Goal: Task Accomplishment & Management: Manage account settings

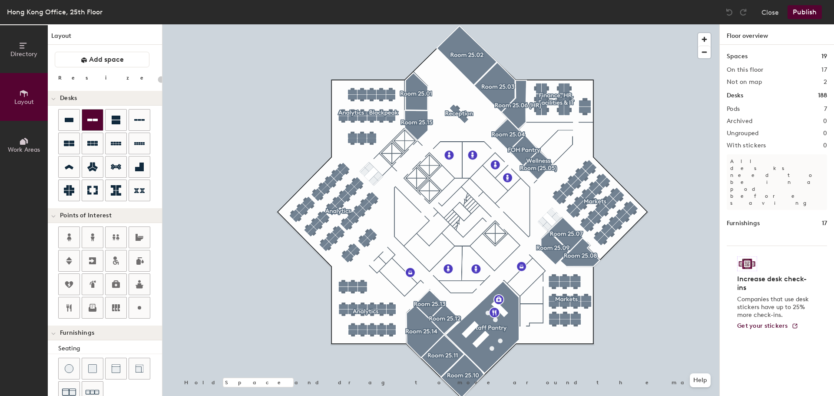
click at [92, 126] on div at bounding box center [92, 119] width 21 height 21
click at [68, 117] on icon at bounding box center [69, 120] width 10 height 10
click at [116, 122] on icon at bounding box center [116, 120] width 9 height 9
click at [96, 118] on icon at bounding box center [92, 120] width 10 height 10
click at [119, 122] on icon at bounding box center [116, 120] width 9 height 9
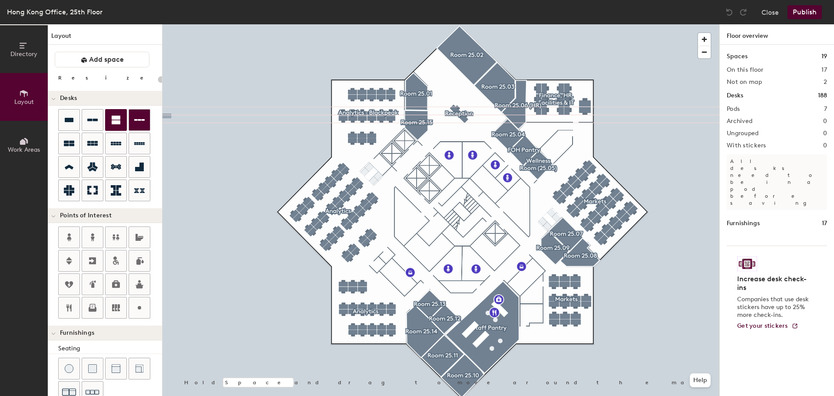
click at [142, 124] on icon at bounding box center [139, 120] width 10 height 10
click at [567, 24] on div at bounding box center [440, 24] width 557 height 0
click at [769, 14] on button "Close" at bounding box center [769, 12] width 17 height 14
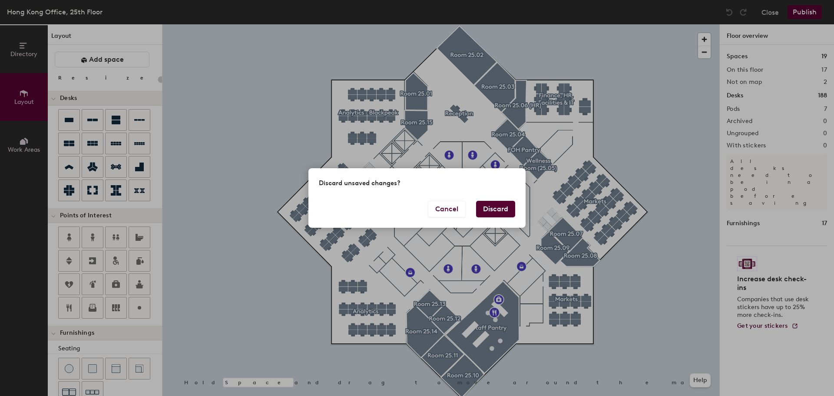
click at [494, 210] on button "Discard" at bounding box center [495, 209] width 39 height 17
type input "20"
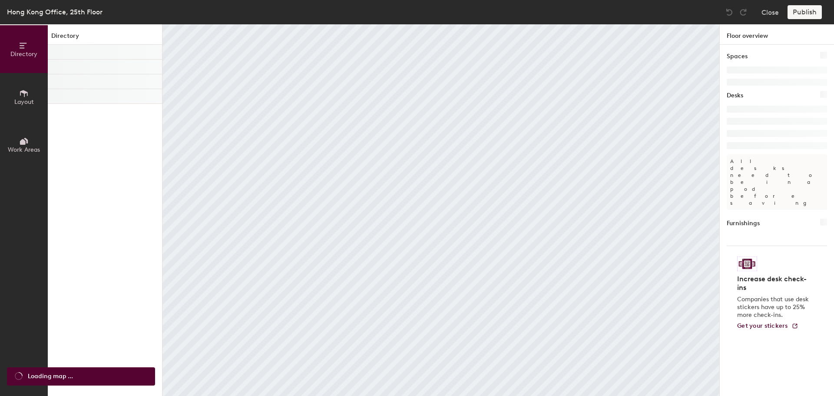
click at [24, 96] on icon at bounding box center [24, 93] width 8 height 7
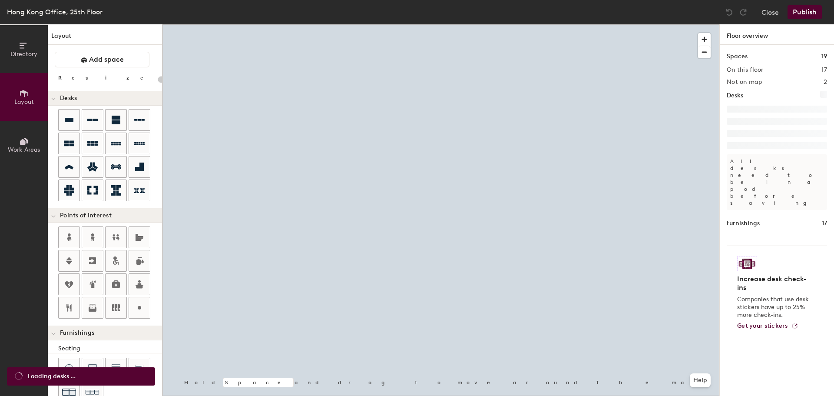
click at [24, 96] on icon at bounding box center [24, 93] width 8 height 7
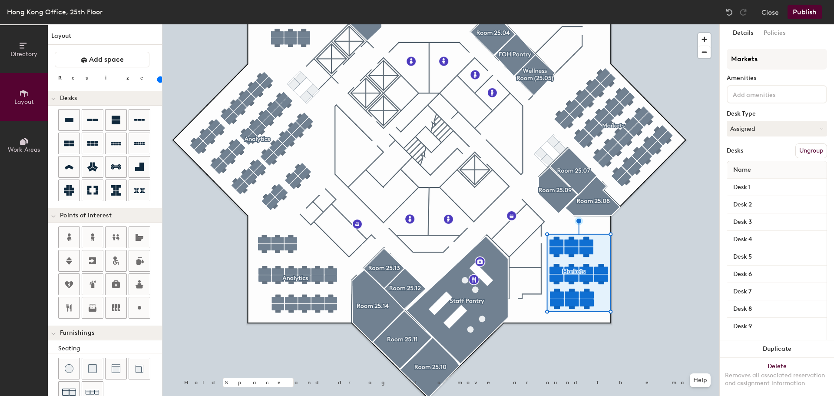
click at [637, 24] on div at bounding box center [440, 24] width 557 height 0
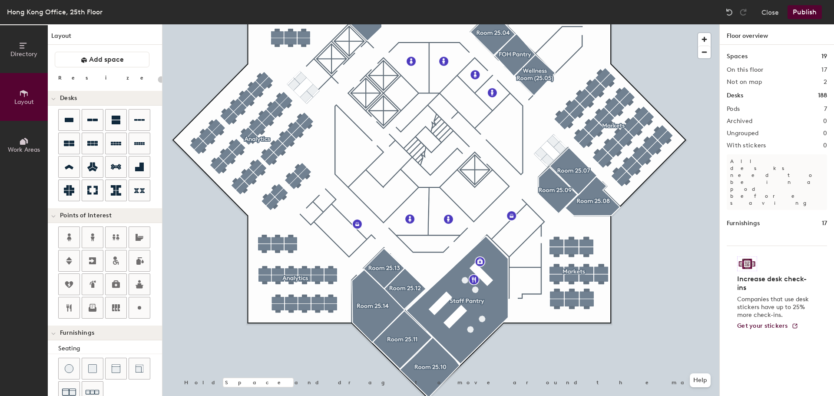
click at [807, 12] on button "Publish" at bounding box center [804, 12] width 34 height 14
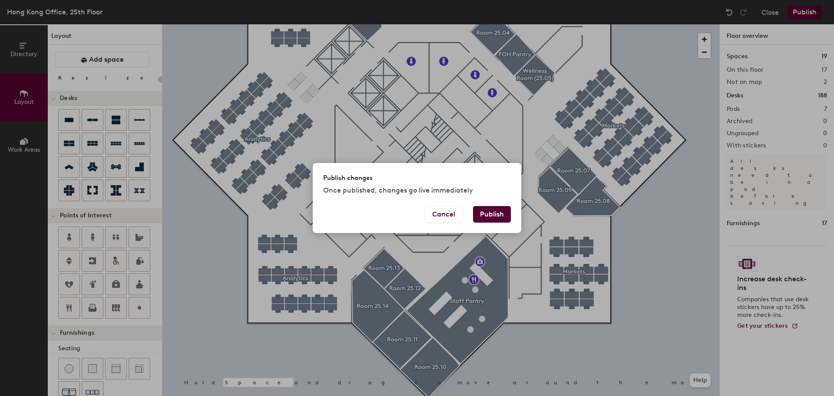
drag, startPoint x: 487, startPoint y: 214, endPoint x: 500, endPoint y: 216, distance: 13.7
click at [488, 214] on button "Publish" at bounding box center [492, 214] width 38 height 17
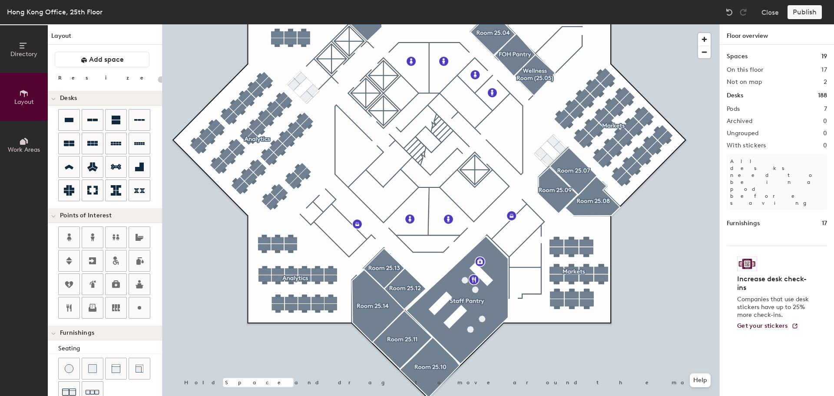
type input "20"
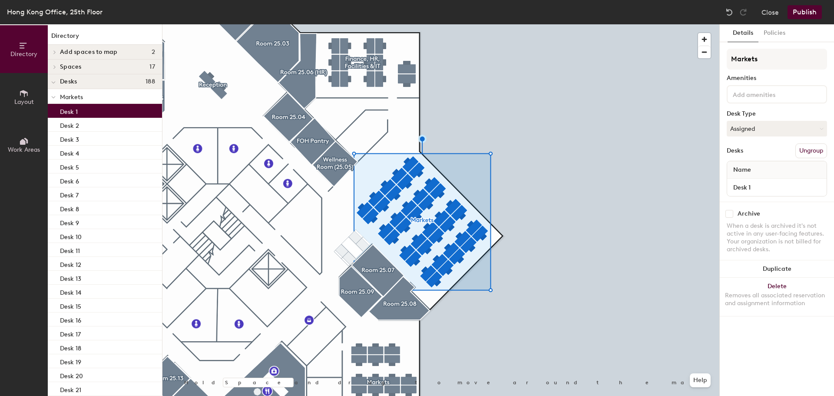
click at [65, 111] on p "Desk 1" at bounding box center [69, 111] width 18 height 10
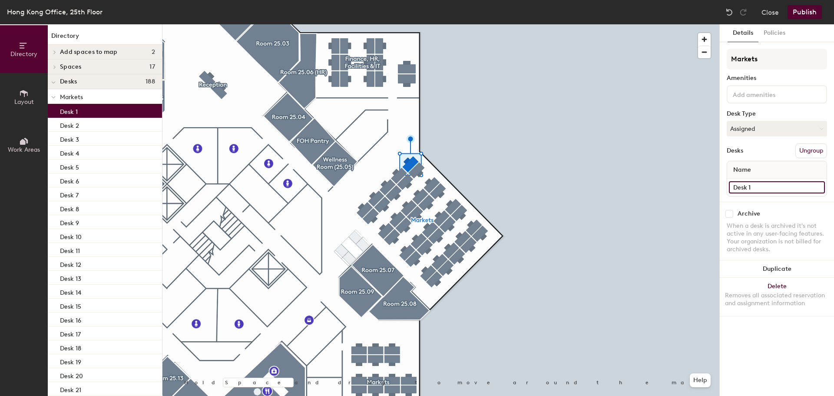
click at [761, 185] on input "Desk 1" at bounding box center [777, 187] width 96 height 12
click at [762, 186] on input "Desk 1" at bounding box center [777, 187] width 96 height 12
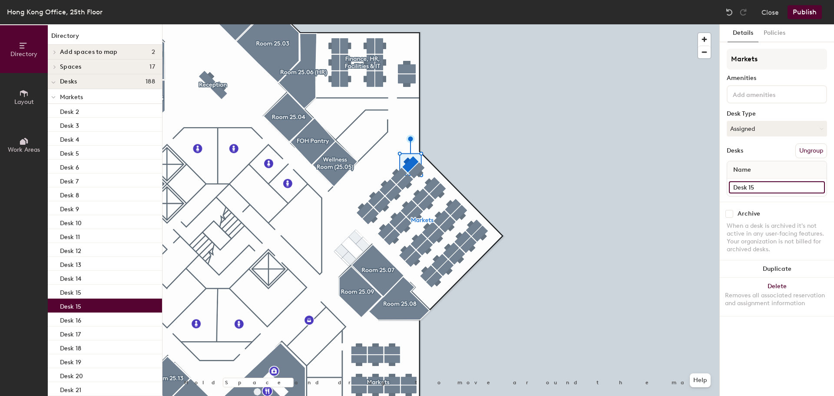
type input "Desk 15"
click at [750, 185] on input "Desk 40" at bounding box center [777, 187] width 96 height 12
click at [748, 186] on input "Desk 40" at bounding box center [777, 187] width 96 height 12
drag, startPoint x: 749, startPoint y: 187, endPoint x: 764, endPoint y: 187, distance: 14.8
click at [764, 187] on input "Desk 40" at bounding box center [777, 187] width 96 height 12
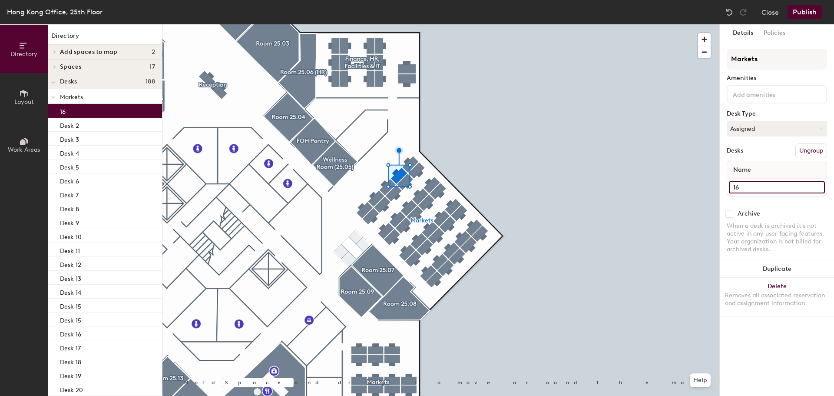
type input "1"
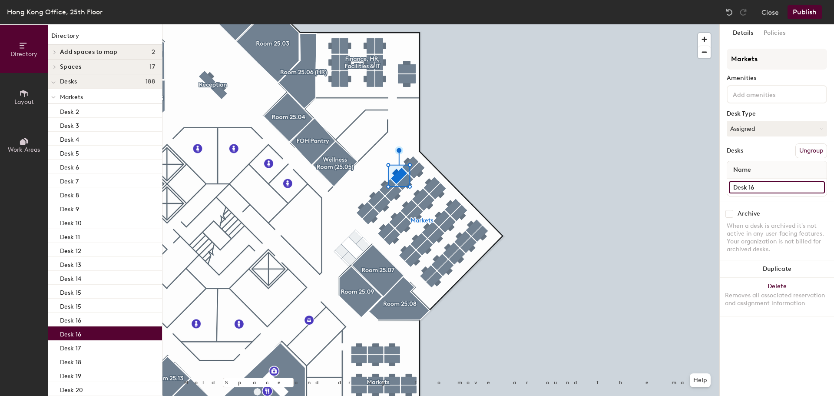
type input "Desk 16"
click at [754, 182] on input "Desk 39" at bounding box center [777, 187] width 96 height 12
click at [756, 187] on input "Desk 39" at bounding box center [777, 187] width 96 height 12
drag, startPoint x: 750, startPoint y: 188, endPoint x: 760, endPoint y: 190, distance: 9.7
click at [760, 190] on input "Desk 39" at bounding box center [777, 187] width 96 height 12
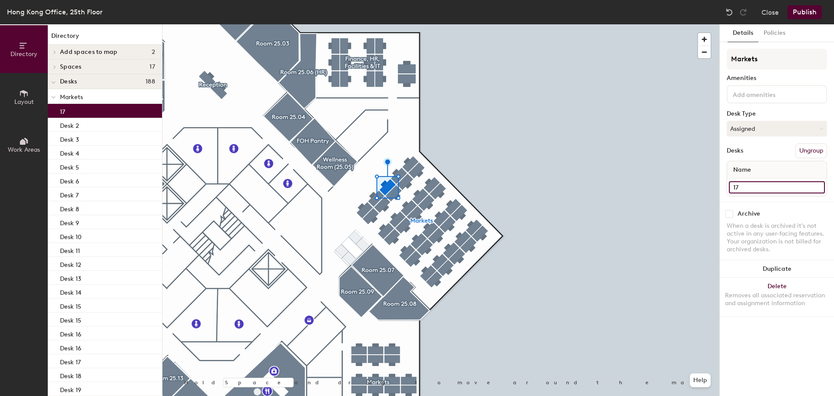
type input "1"
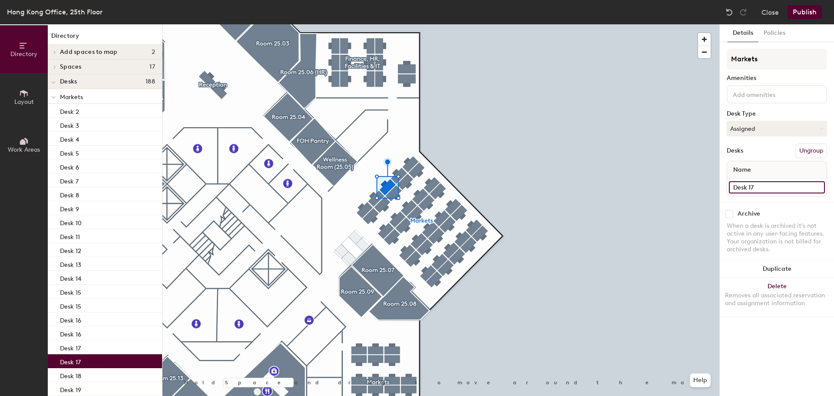
type input "Desk 17"
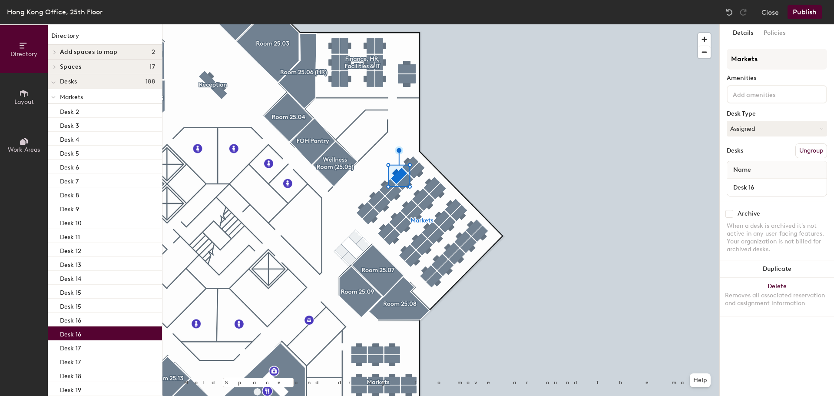
click at [581, 24] on div at bounding box center [440, 24] width 557 height 0
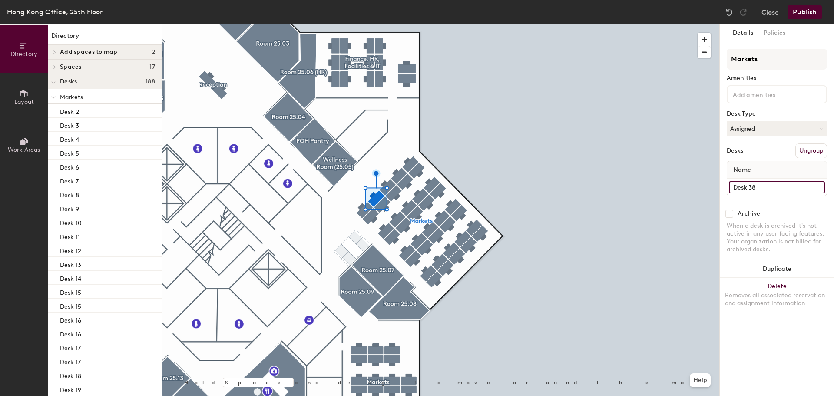
click at [818, 188] on input "Desk 38" at bounding box center [777, 187] width 96 height 12
click at [751, 187] on input "Desk 38" at bounding box center [777, 187] width 96 height 12
drag, startPoint x: 749, startPoint y: 188, endPoint x: 760, endPoint y: 189, distance: 11.4
click at [760, 189] on input "Desk 38" at bounding box center [777, 187] width 96 height 12
type input "1"
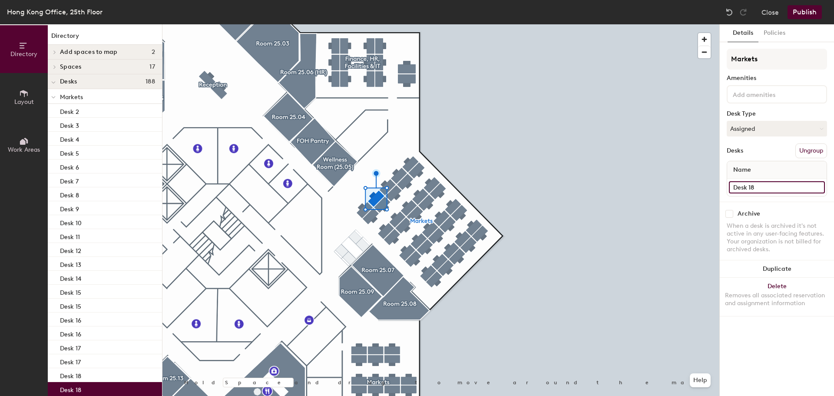
type input "Desk 18"
click at [766, 186] on input "Desk 37" at bounding box center [777, 187] width 96 height 12
type input "Desk 19"
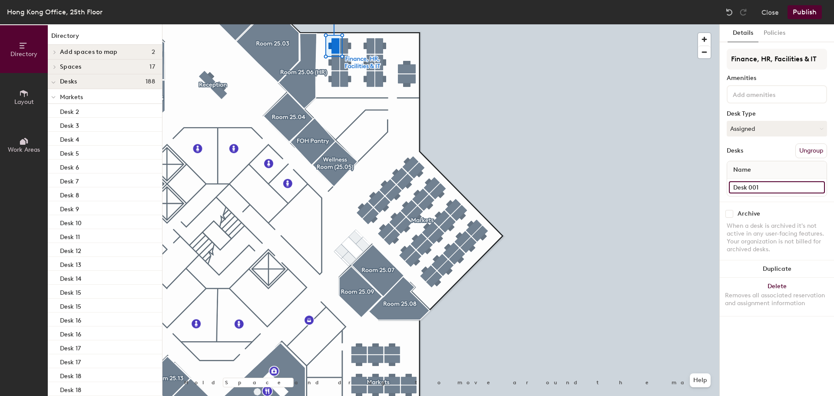
click at [760, 188] on input "Desk 001" at bounding box center [777, 187] width 96 height 12
type input "001"
click at [661, 24] on div at bounding box center [440, 24] width 557 height 0
type input "008"
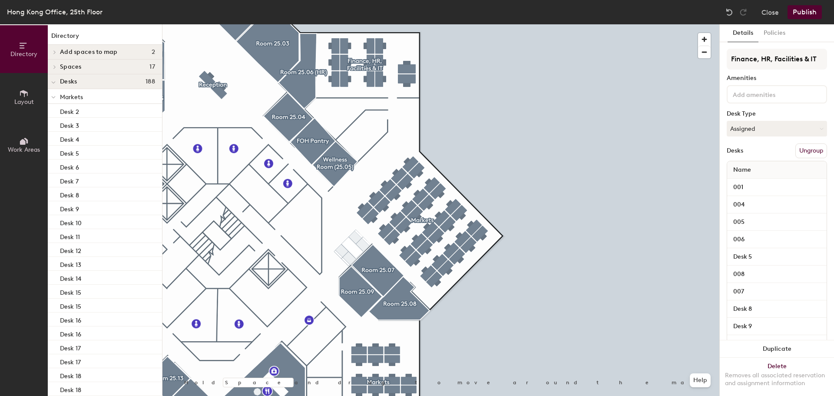
click at [369, 24] on div at bounding box center [440, 24] width 557 height 0
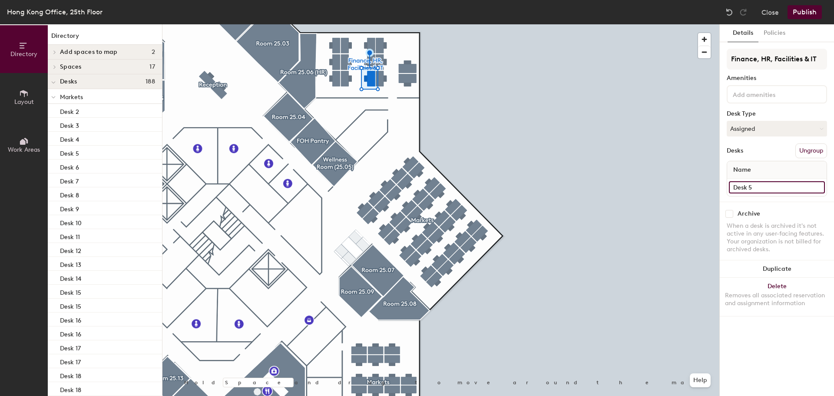
click at [761, 187] on input "Desk 5" at bounding box center [777, 187] width 96 height 12
click at [753, 188] on input "009" at bounding box center [777, 187] width 96 height 12
type input "009"
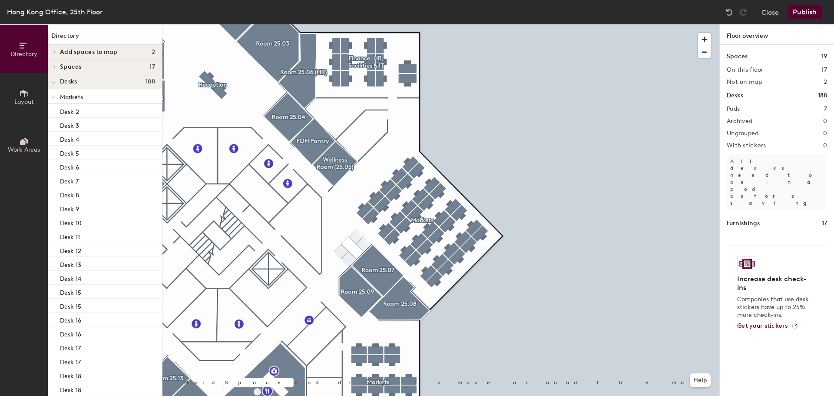
click at [352, 24] on div at bounding box center [440, 24] width 557 height 0
click at [360, 24] on div at bounding box center [440, 24] width 557 height 0
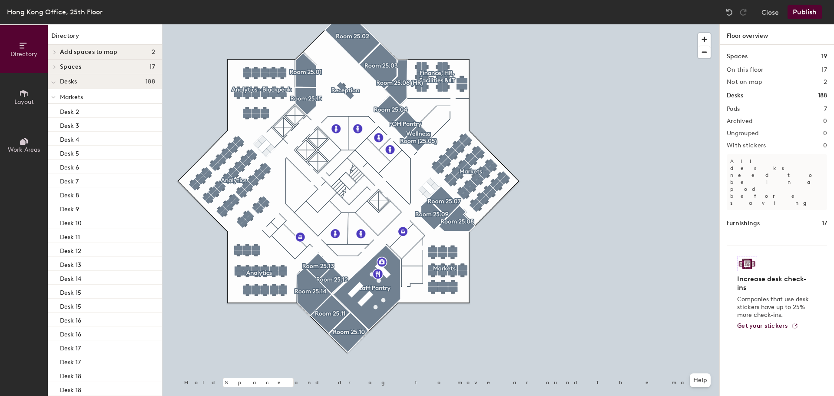
click at [807, 13] on button "Publish" at bounding box center [804, 12] width 34 height 14
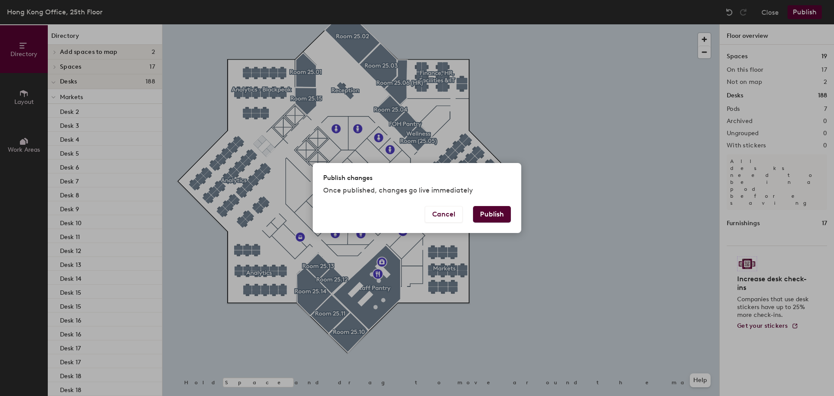
click at [490, 215] on button "Publish" at bounding box center [492, 214] width 38 height 17
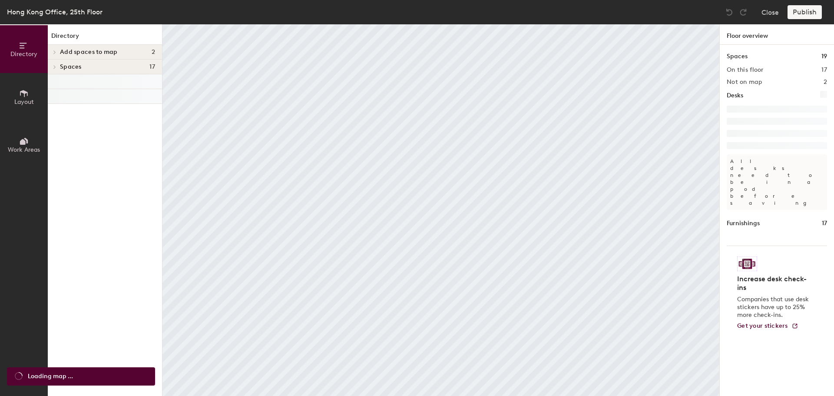
click at [20, 99] on span "Layout" at bounding box center [24, 101] width 20 height 7
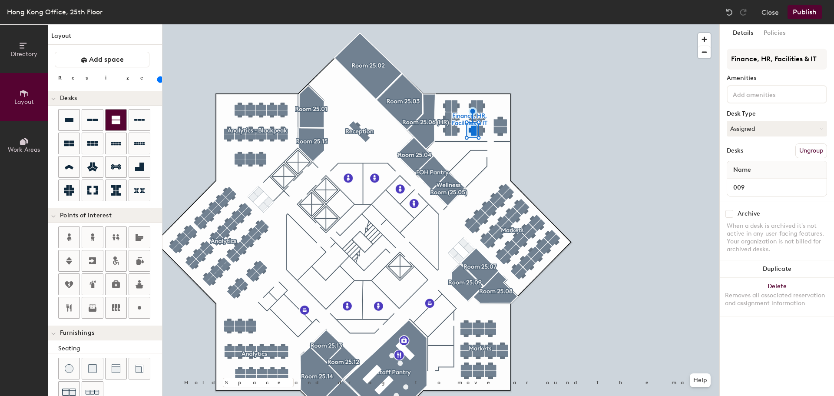
click at [482, 24] on div at bounding box center [440, 24] width 557 height 0
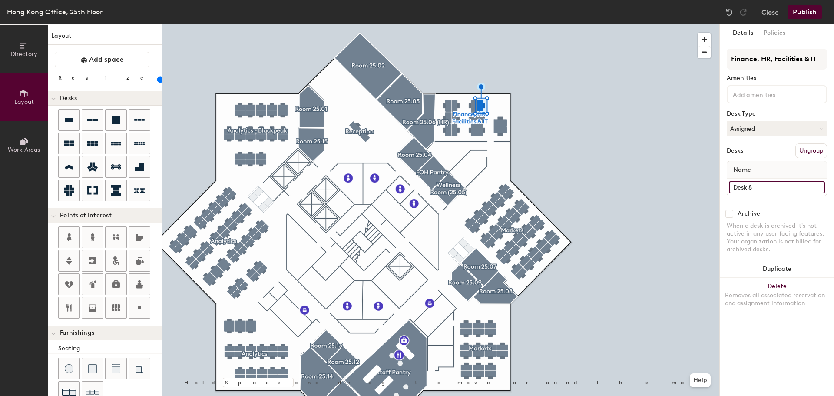
type input "100"
click at [760, 188] on input "Desk 8" at bounding box center [777, 187] width 96 height 12
type input "0"
type input "100"
type input "01"
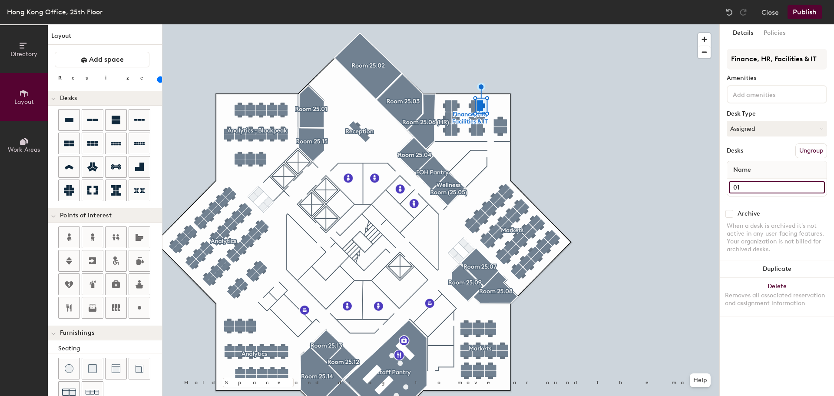
type input "100"
type input "010"
type input "100"
type input "010"
type input "100"
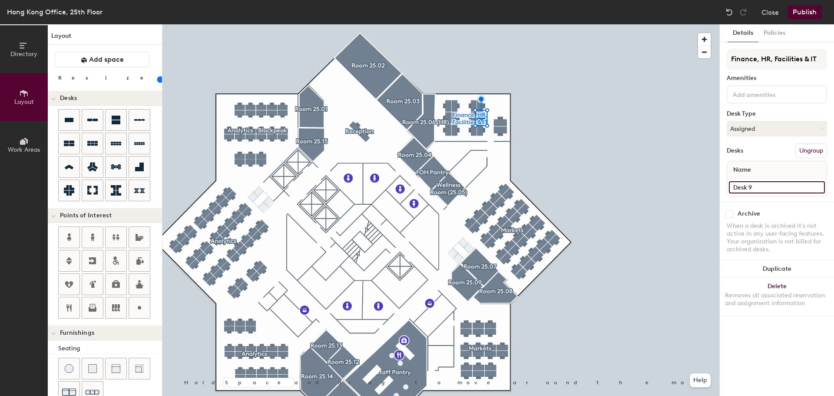
click at [745, 186] on input "Desk 9" at bounding box center [777, 187] width 96 height 12
type input "0"
type input "100"
type input "011"
type input "100"
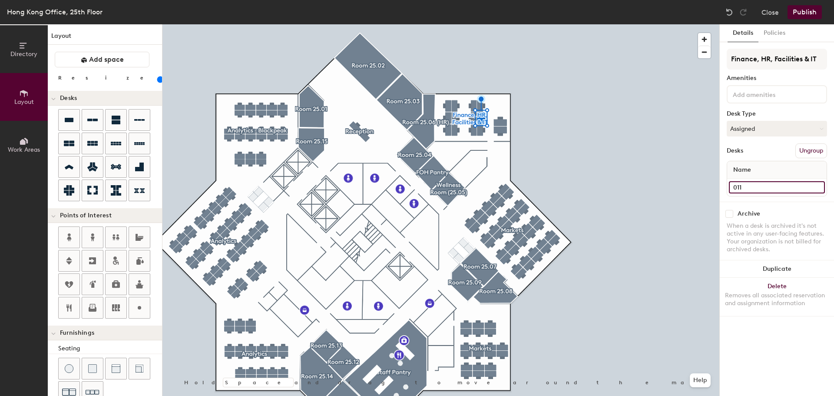
type input "011"
type input "100"
click at [764, 185] on input "Desk 10" at bounding box center [777, 187] width 96 height 12
type input "0"
type input "100"
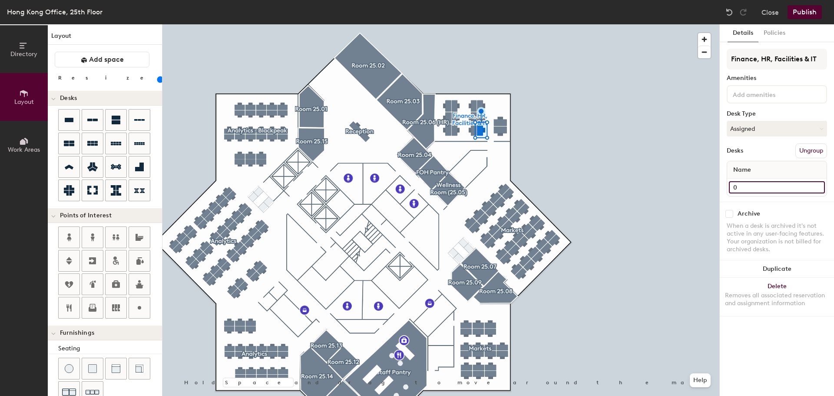
type input "01"
type input "100"
type input "012"
type input "100"
type input "012"
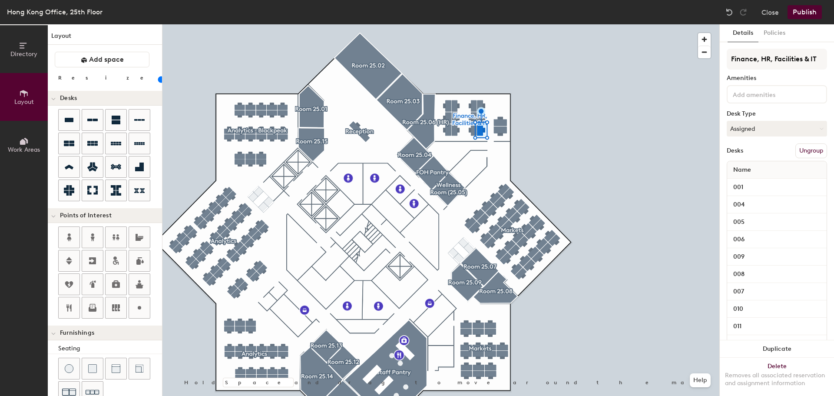
type input "100"
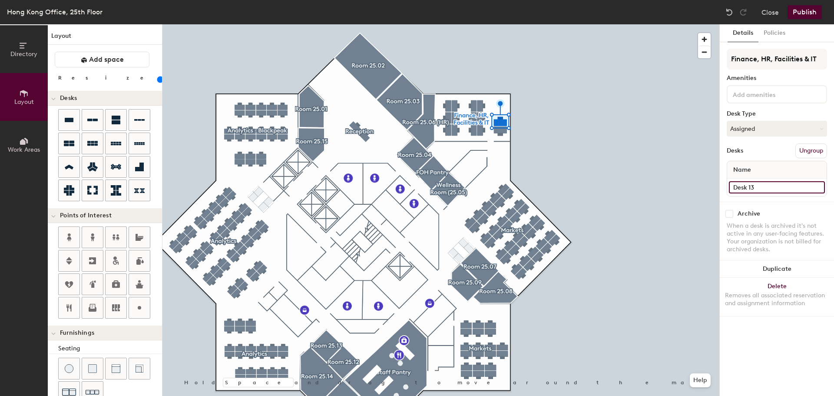
click at [751, 187] on input "Desk 13" at bounding box center [777, 187] width 96 height 12
type input "013"
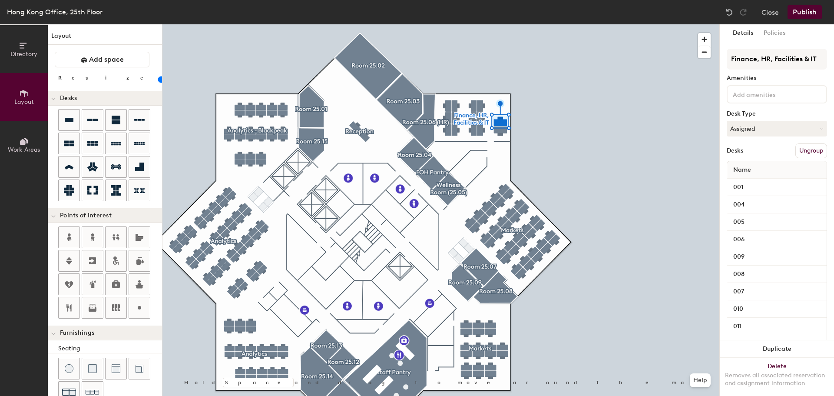
type input "100"
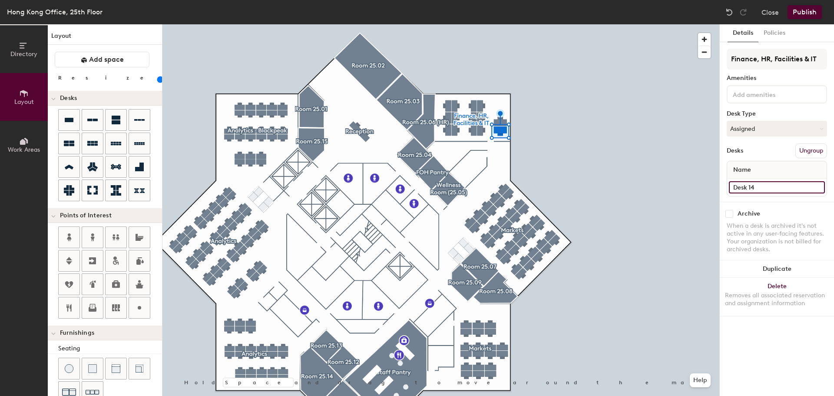
click at [761, 191] on input "Desk 14" at bounding box center [777, 187] width 96 height 12
type input "014"
type input "100"
click at [746, 186] on input "Desk 15" at bounding box center [777, 187] width 96 height 12
type input "0"
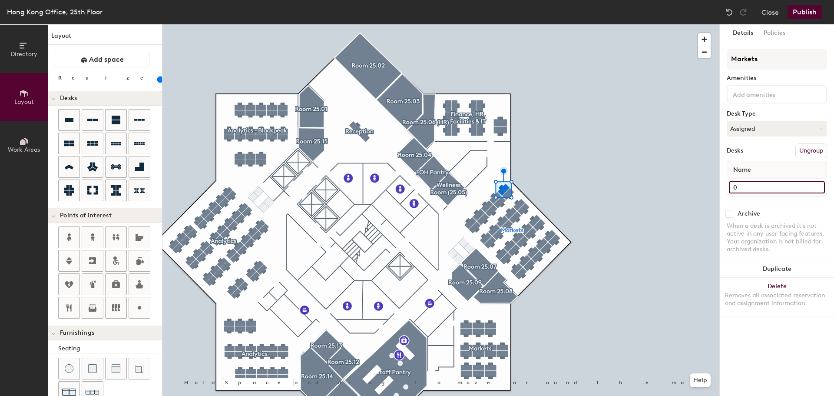
type input "100"
type input "01"
type input "100"
type input "015"
type input "100"
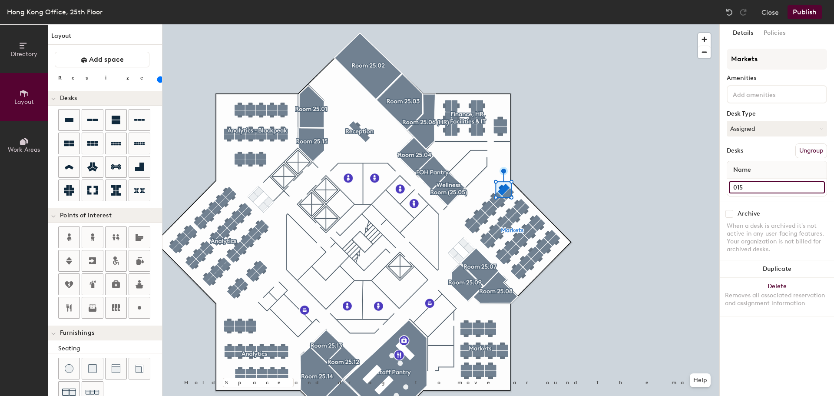
type input "015"
type input "100"
click at [754, 188] on input "Desk 16" at bounding box center [777, 187] width 96 height 12
type input "0"
type input "100"
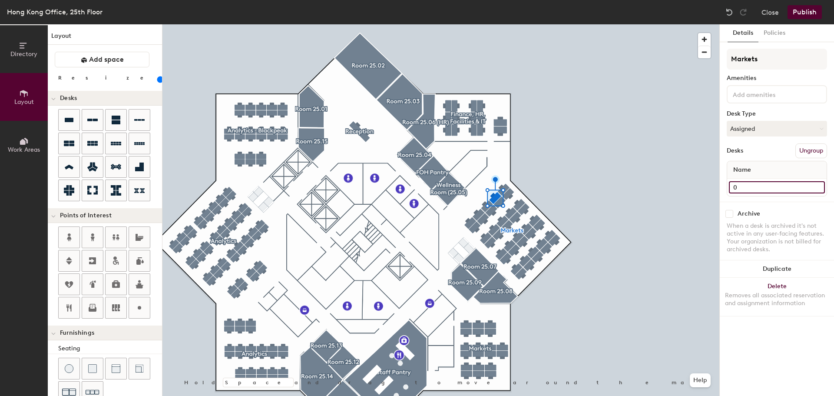
type input "01"
type input "100"
type input "016"
type input "100"
type input "016"
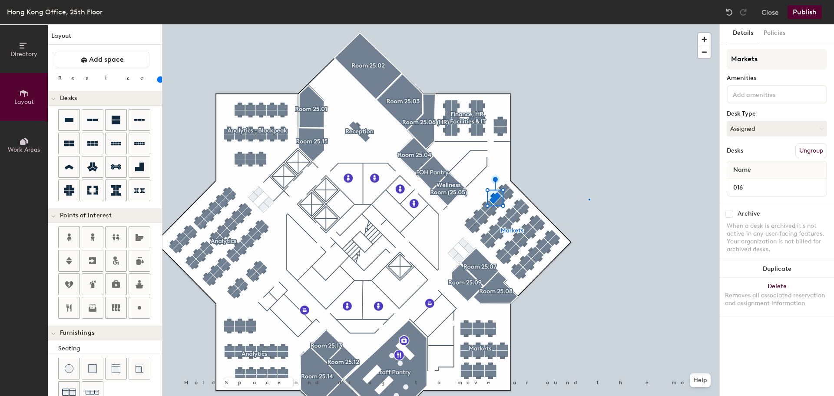
click at [588, 24] on div at bounding box center [440, 24] width 557 height 0
type input "100"
click at [757, 188] on input "Desk 17" at bounding box center [777, 187] width 96 height 12
type input "0"
type input "100"
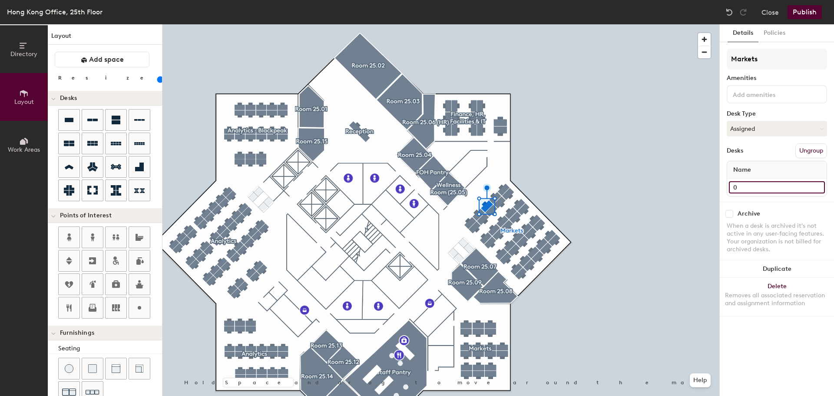
type input "01"
type input "100"
type input "017"
type input "100"
type input "017"
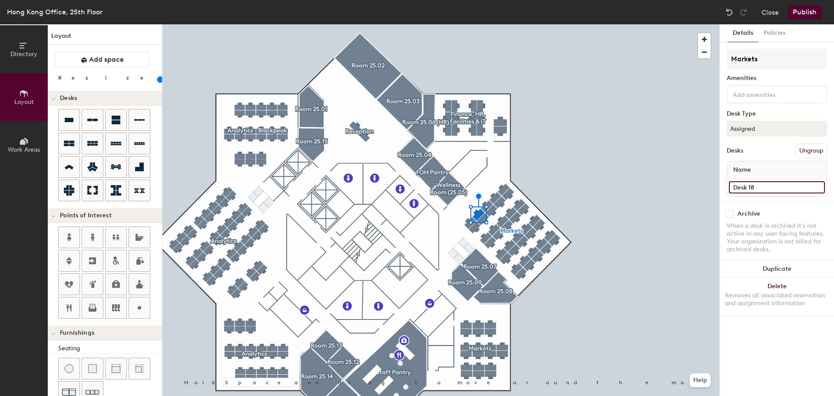
type input "100"
click at [746, 186] on input "Desk 18" at bounding box center [777, 187] width 96 height 12
type input "0"
type input "100"
type input "01"
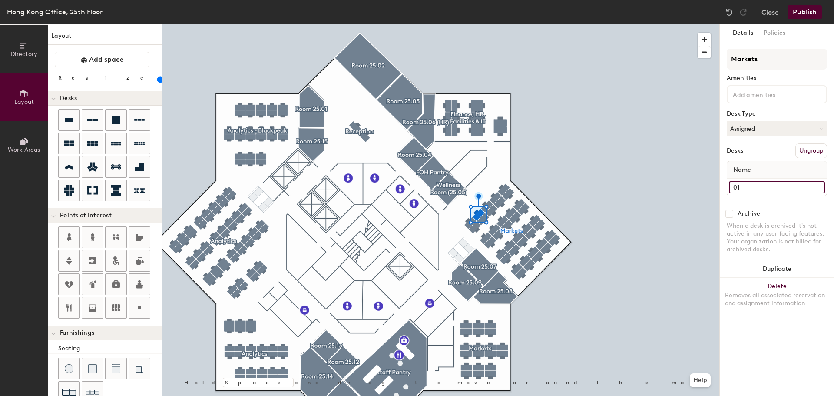
type input "100"
type input "018"
type input "100"
type input "018"
click at [548, 24] on div at bounding box center [440, 24] width 557 height 0
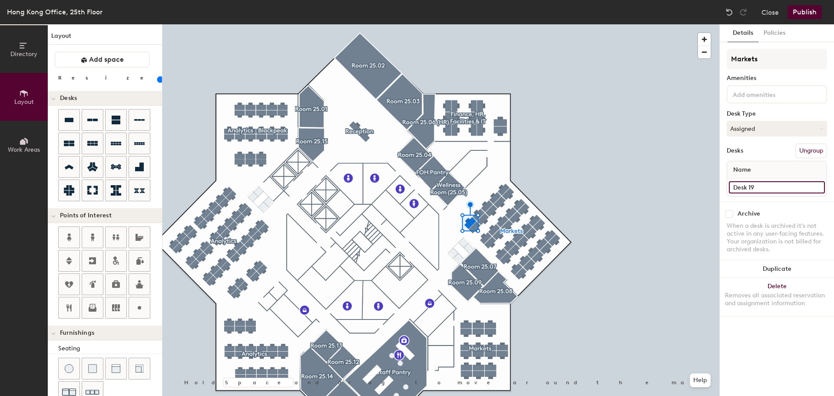
type input "100"
click at [751, 185] on input "Desk 19" at bounding box center [777, 187] width 96 height 12
type input "0"
type input "100"
type input "01"
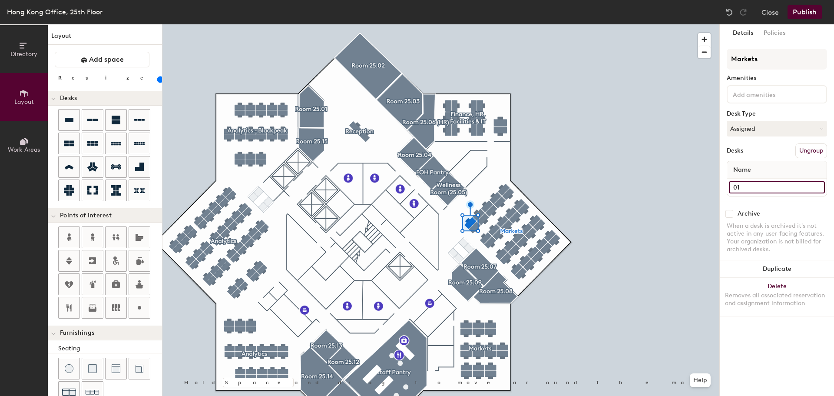
type input "100"
type input "019"
type input "100"
type input "019"
click at [641, 24] on div at bounding box center [440, 24] width 557 height 0
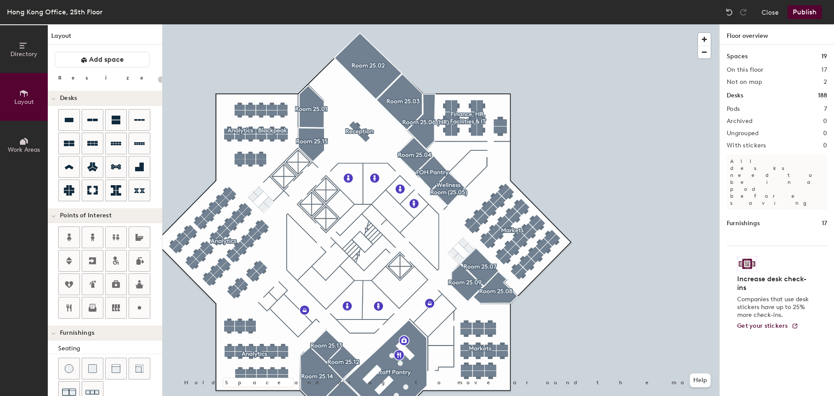
click at [510, 24] on div at bounding box center [440, 24] width 557 height 0
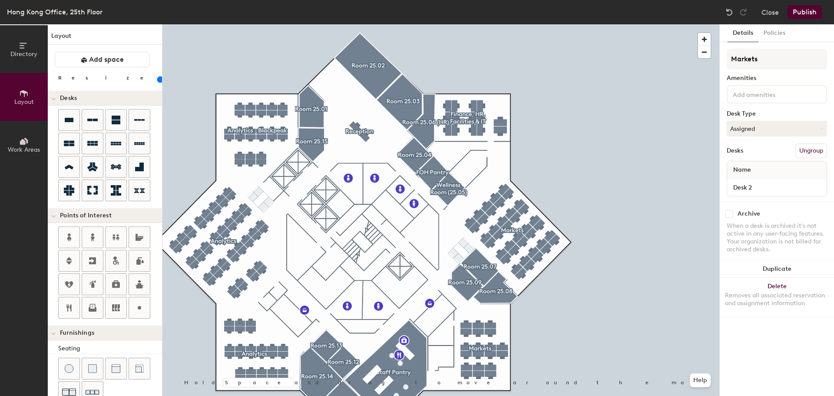
type input "100"
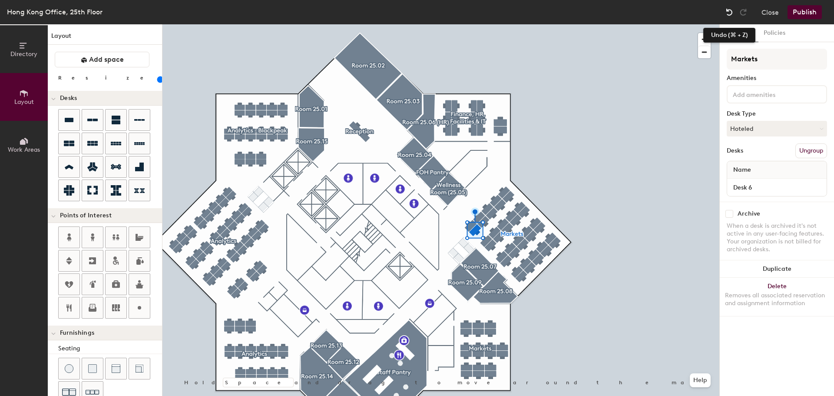
click at [732, 13] on img at bounding box center [729, 12] width 9 height 9
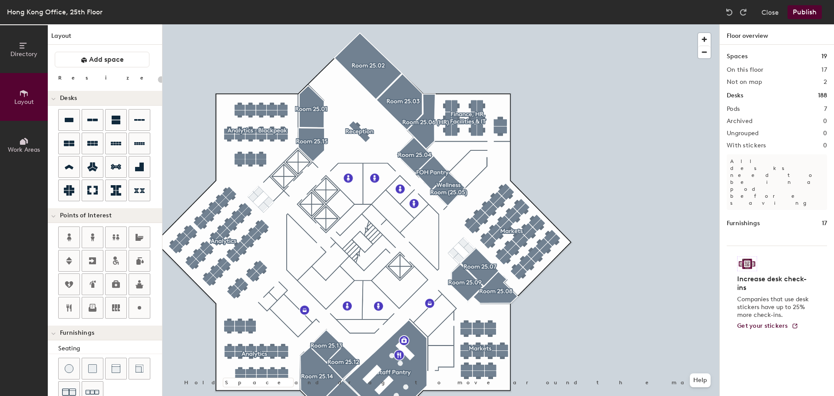
click at [476, 24] on div at bounding box center [440, 24] width 557 height 0
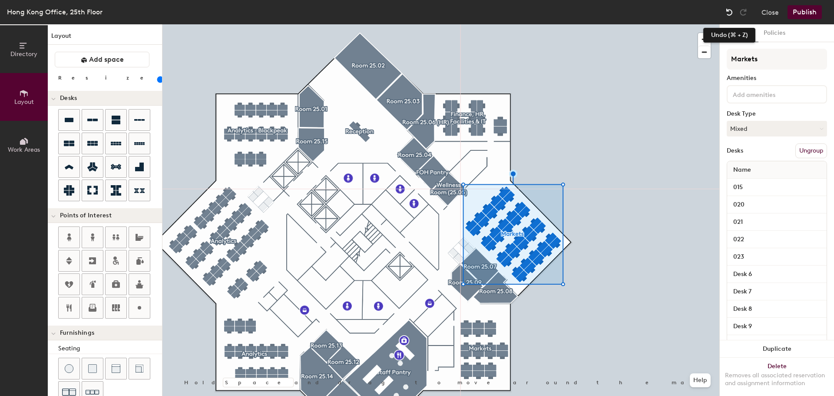
click at [730, 11] on img at bounding box center [729, 12] width 9 height 9
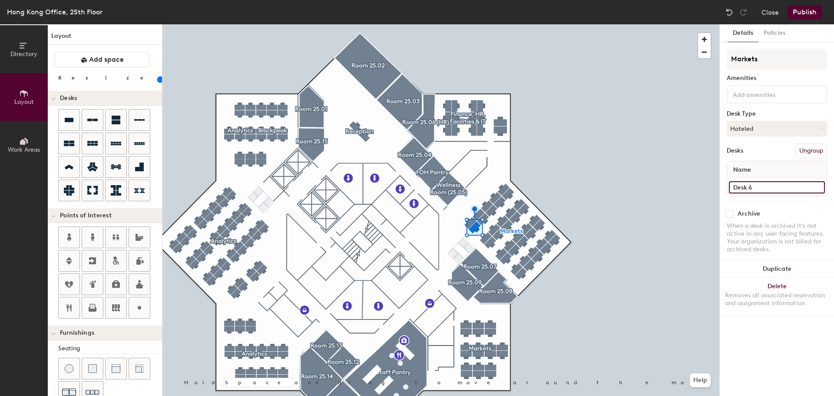
type input "100"
click at [749, 187] on input "Desk 6" at bounding box center [777, 187] width 96 height 12
type input "0"
type input "100"
type input "02"
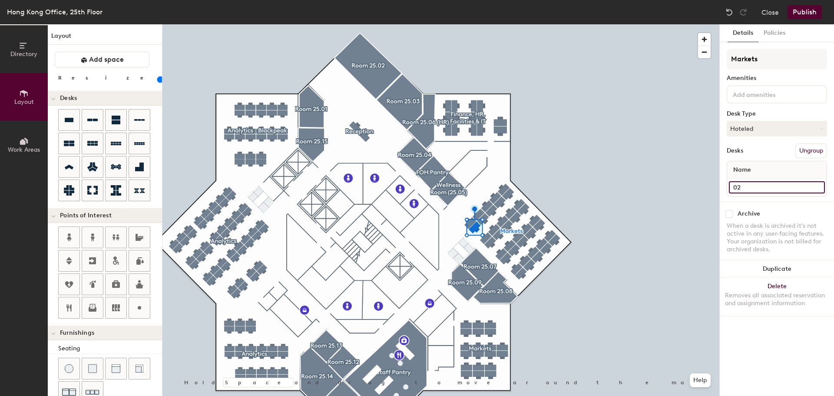
type input "100"
type input "024"
type input "100"
type input "024"
click at [614, 24] on div at bounding box center [440, 24] width 557 height 0
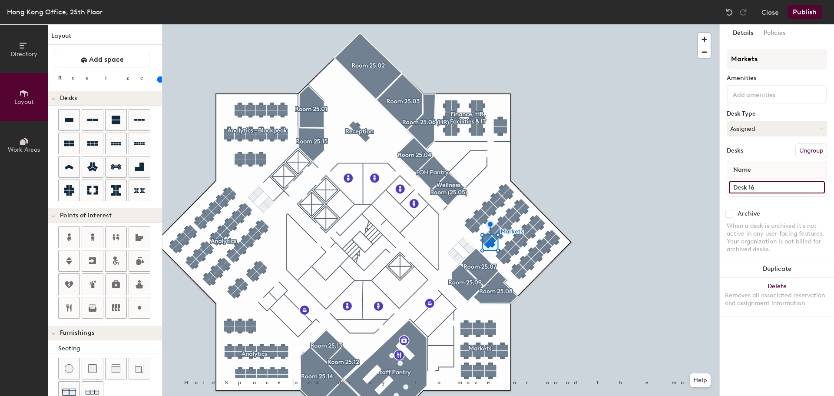
type input "100"
click at [756, 188] on input "Desk 16" at bounding box center [777, 187] width 96 height 12
type input "0"
type input "100"
type input "05"
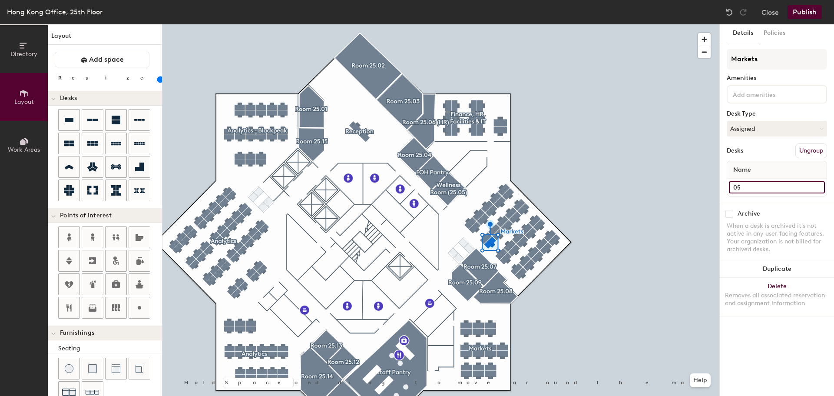
type input "100"
type input "056"
type input "100"
type input "056"
type input "100"
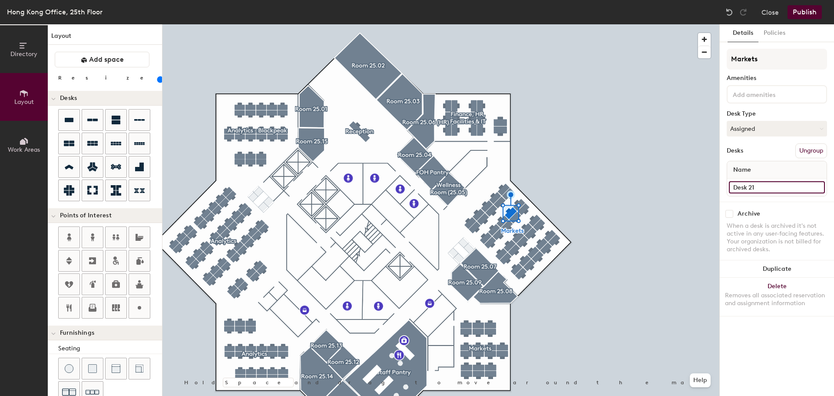
click at [760, 185] on input "Desk 21" at bounding box center [777, 187] width 96 height 12
type input "0"
type input "100"
type input "02"
type input "100"
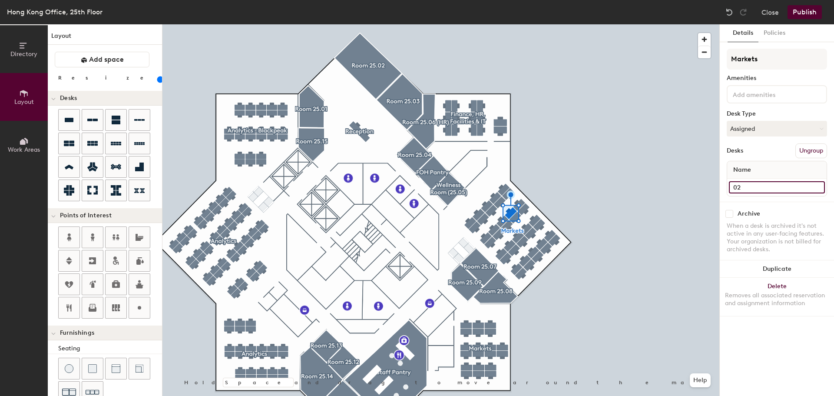
type input "026"
type input "100"
type input "026"
click at [519, 24] on div at bounding box center [440, 24] width 557 height 0
type input "100"
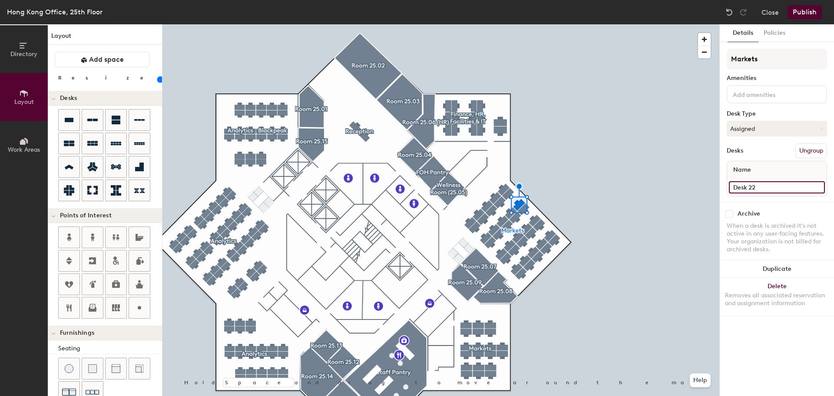
click at [758, 189] on input "Desk 22" at bounding box center [777, 187] width 96 height 12
type input "0"
type input "100"
type input "02"
type input "100"
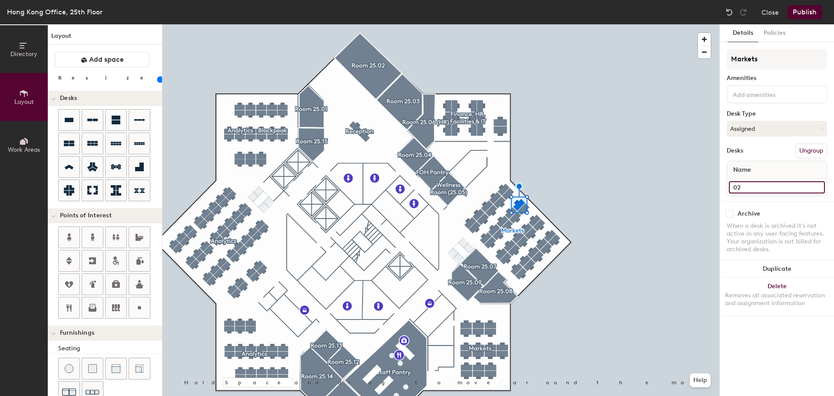
type input "025"
type input "100"
type input "025"
type input "100"
click at [756, 189] on input "Desk 20" at bounding box center [777, 187] width 96 height 12
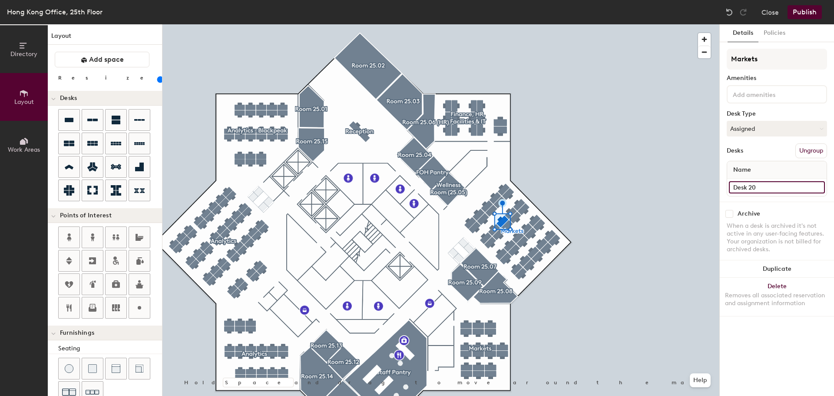
type input "0"
type input "100"
type input "02"
type input "100"
type input "027"
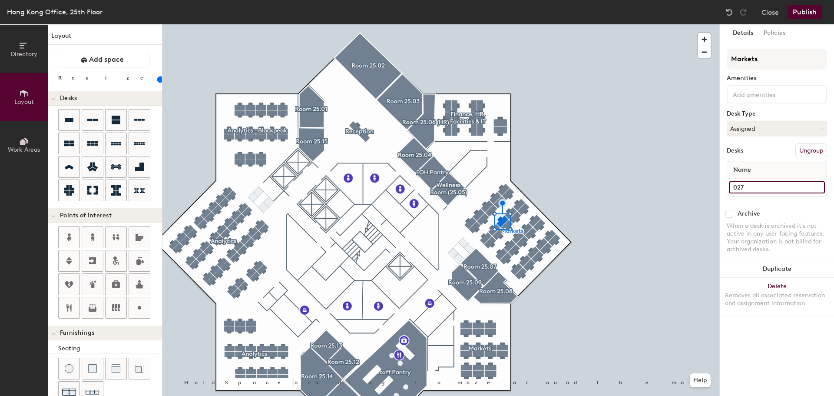
type input "100"
type input "027"
type input "100"
click at [757, 188] on input "Desk 19" at bounding box center [777, 187] width 96 height 12
type input "0"
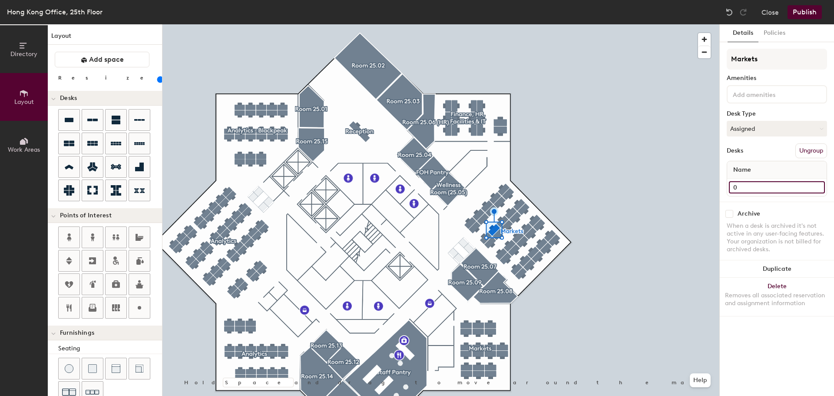
type input "100"
type input "02"
type input "100"
type input "028"
type input "100"
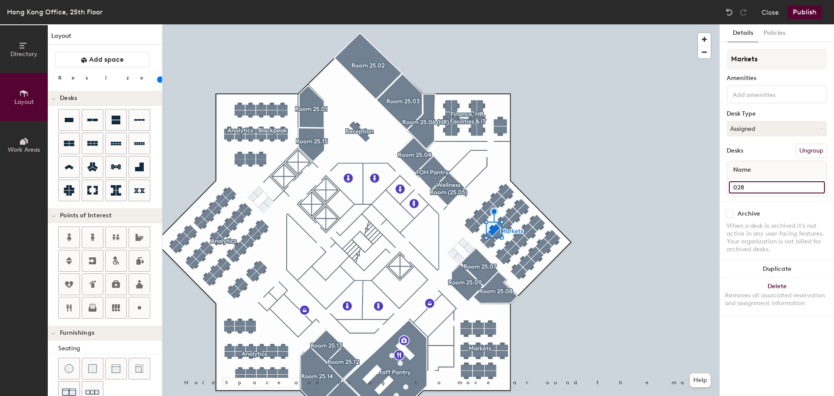
type input "028"
type input "100"
click at [761, 187] on input "Desk 18" at bounding box center [777, 187] width 96 height 12
type input "0"
type input "100"
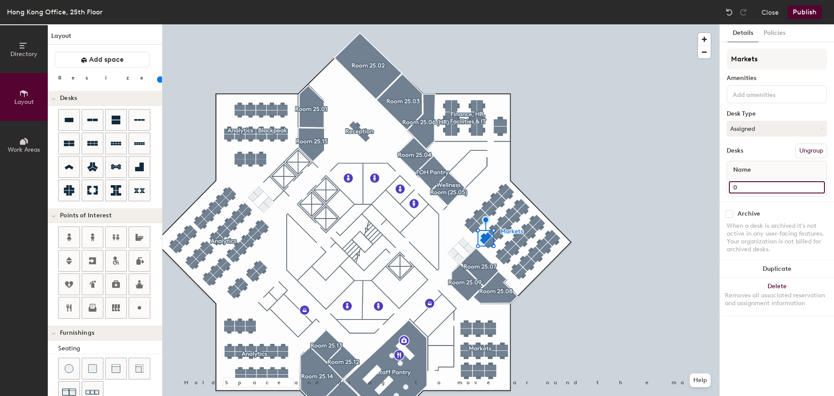
type input "02"
type input "100"
type input "029"
type input "100"
type input "029"
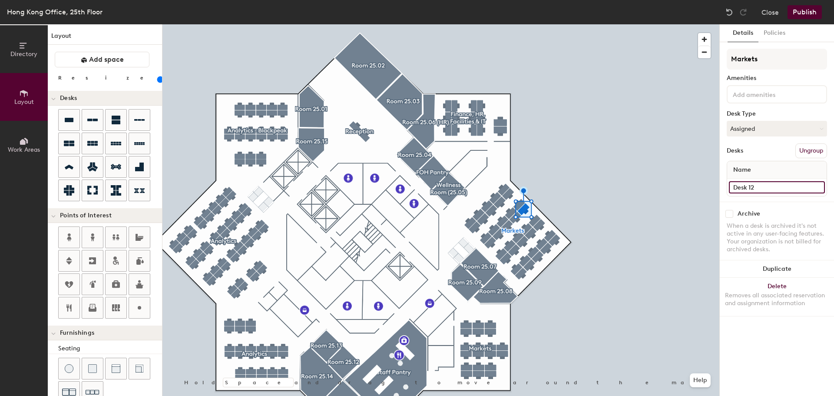
type input "100"
click at [757, 187] on input "Desk 12" at bounding box center [777, 187] width 96 height 12
type input "0"
type input "100"
type input "03"
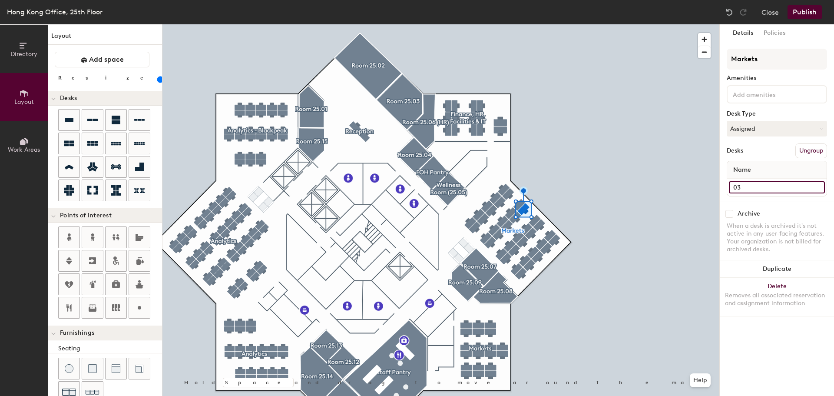
type input "100"
type input "030"
type input "100"
type input "030"
type input "100"
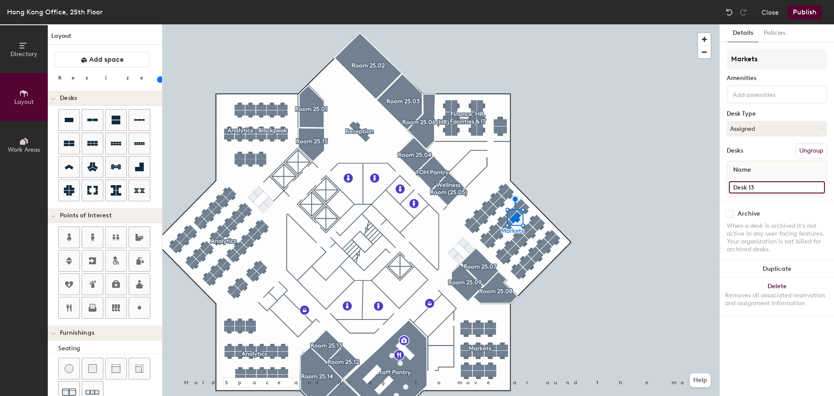
click at [741, 185] on input "Desk 13" at bounding box center [777, 187] width 96 height 12
type input "0"
type input "100"
type input "03"
type input "100"
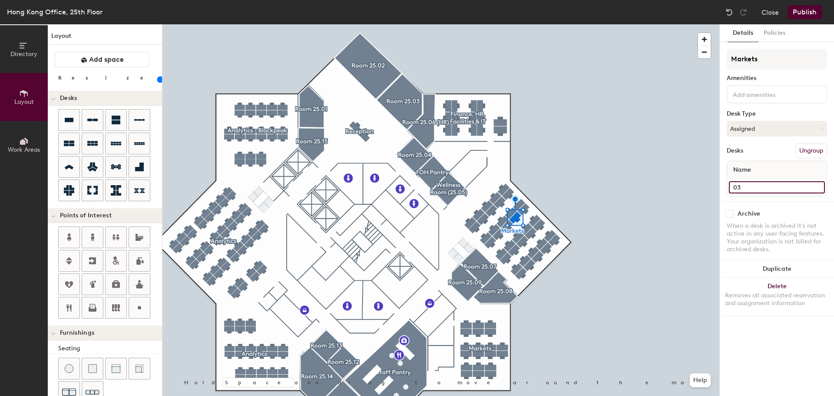
type input "031"
type input "100"
type input "031"
type input "100"
click at [759, 183] on input "Desk 14" at bounding box center [777, 187] width 96 height 12
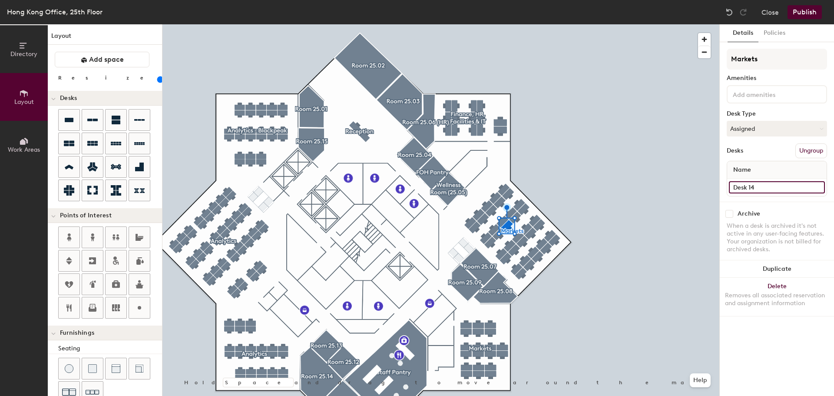
type input "0"
type input "100"
type input "03"
type input "100"
type input "032"
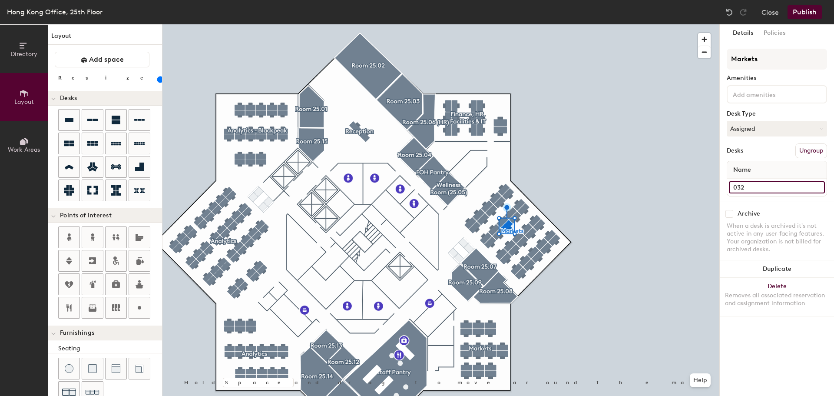
type input "100"
type input "032"
click at [585, 24] on div at bounding box center [440, 24] width 557 height 0
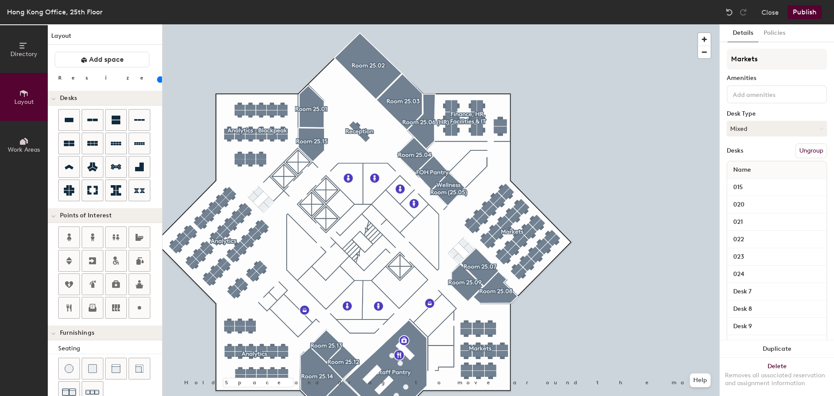
type input "100"
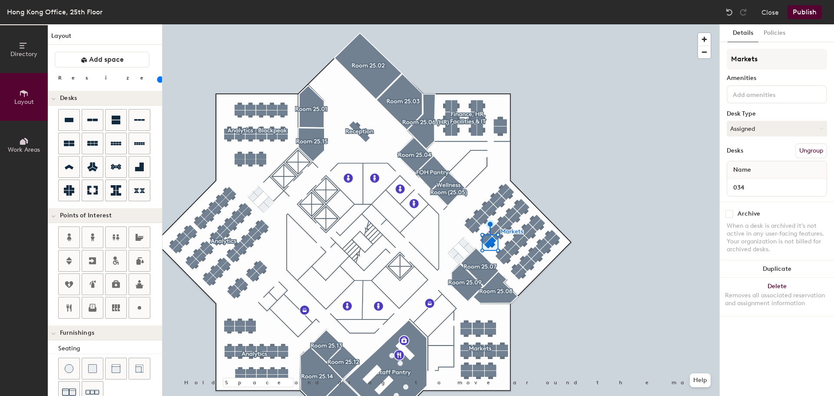
type input "034"
type input "100"
click at [762, 185] on input "Desk 11" at bounding box center [777, 187] width 96 height 12
type input "0"
type input "100"
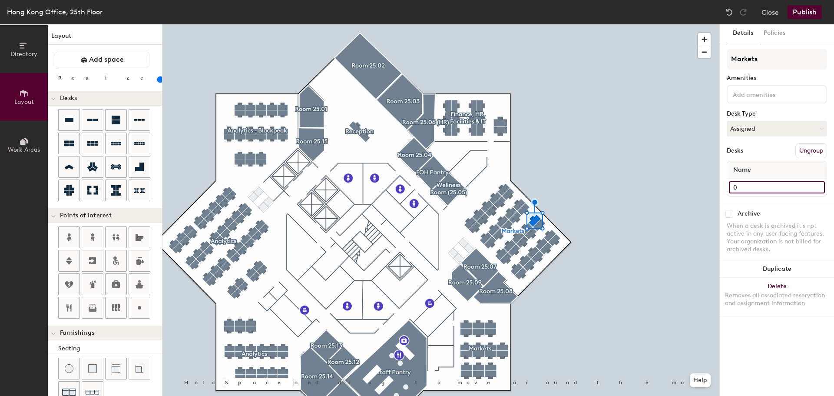
type input "03"
type input "100"
type input "035"
type input "100"
type input "035"
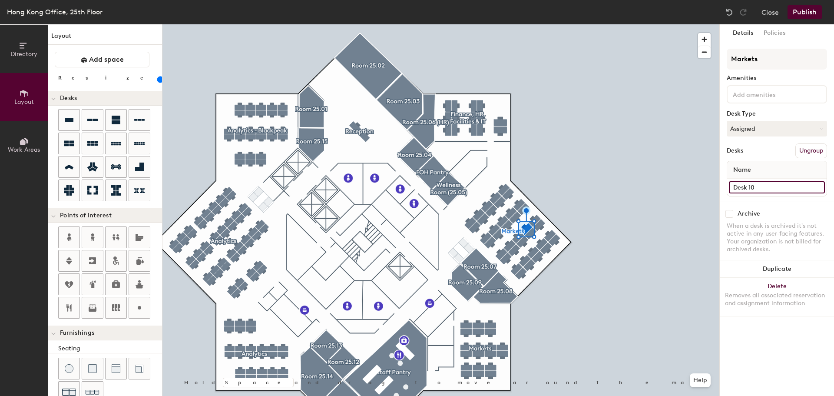
type input "100"
click at [757, 187] on input "Desk 10" at bounding box center [777, 187] width 96 height 12
type input "0"
type input "100"
type input "03"
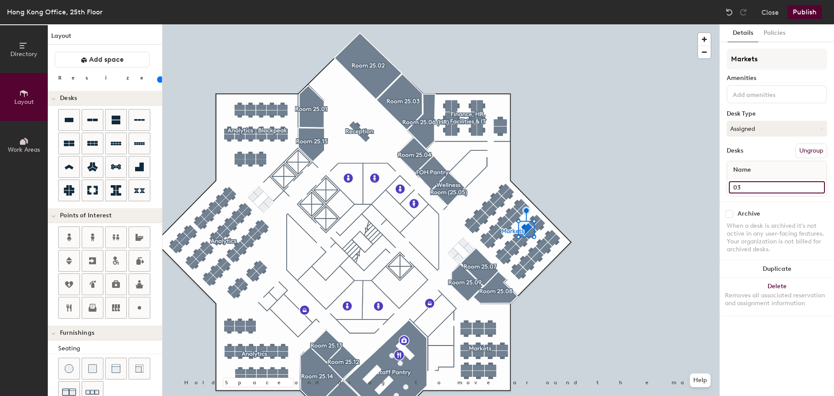
type input "100"
type input "036"
type input "100"
type input "036"
type input "100"
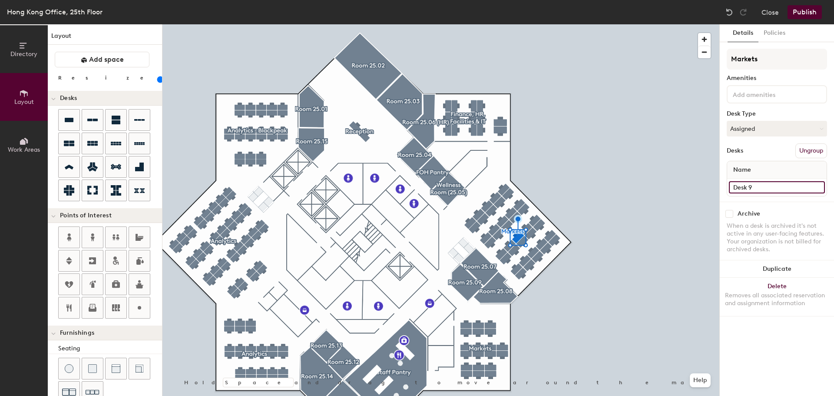
click at [745, 189] on input "Desk 9" at bounding box center [777, 187] width 96 height 12
type input "0"
type input "100"
type input "03"
type input "100"
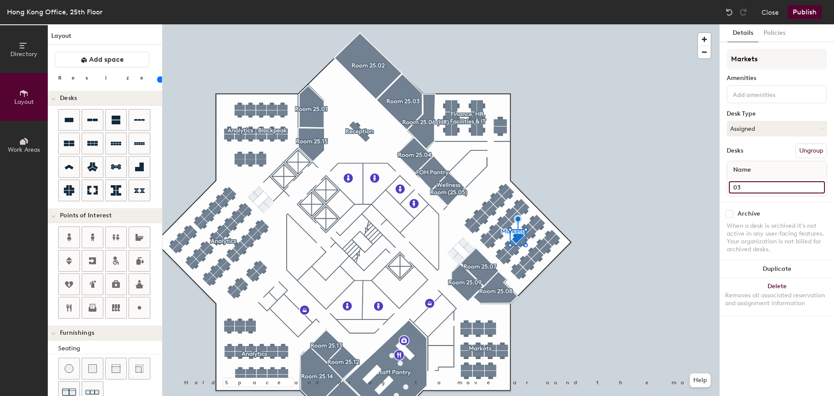
type input "037"
type input "100"
type input "037"
click at [507, 24] on div at bounding box center [440, 24] width 557 height 0
type input "100"
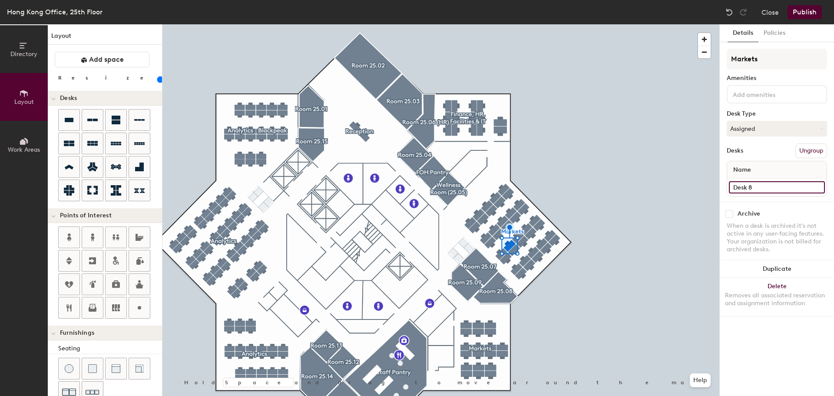
click at [752, 188] on input "Desk 8" at bounding box center [777, 187] width 96 height 12
type input "0"
type input "100"
type input "03"
type input "100"
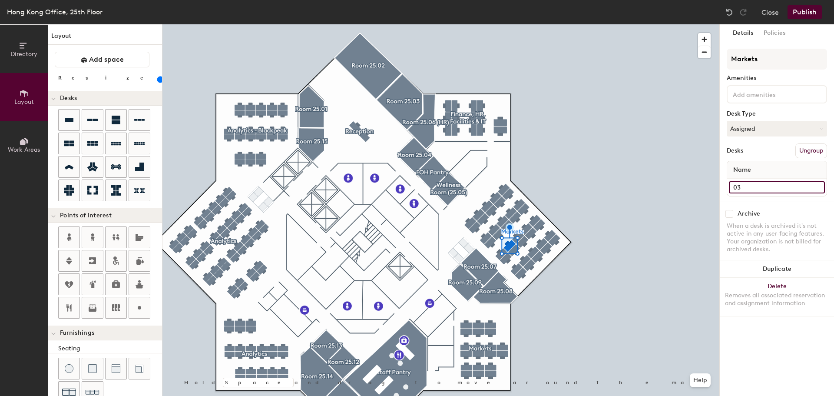
type input "038"
type input "100"
type input "038"
type input "100"
click at [735, 184] on input "Desk 7" at bounding box center [777, 187] width 96 height 12
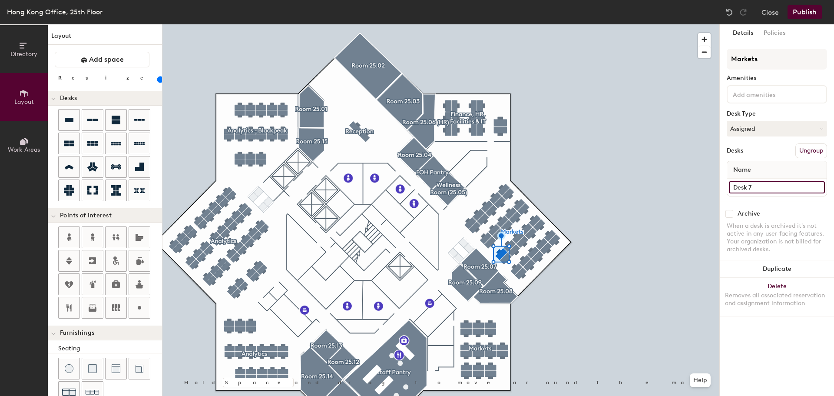
type input "0"
type input "100"
type input "03"
type input "100"
type input "039"
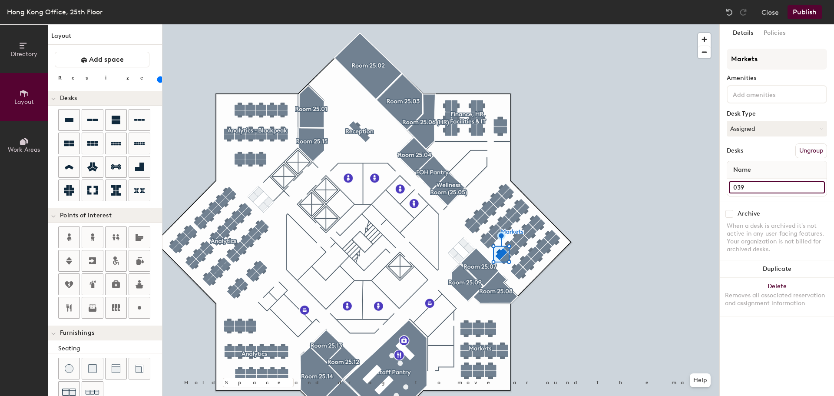
type input "100"
type input "039"
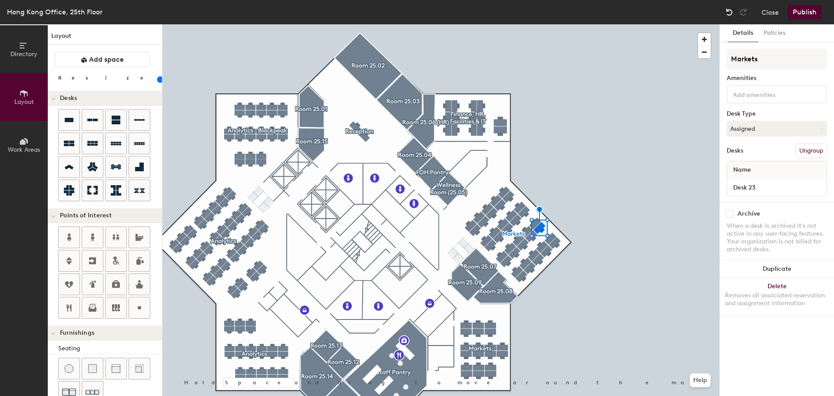
click at [732, 13] on img at bounding box center [729, 12] width 9 height 9
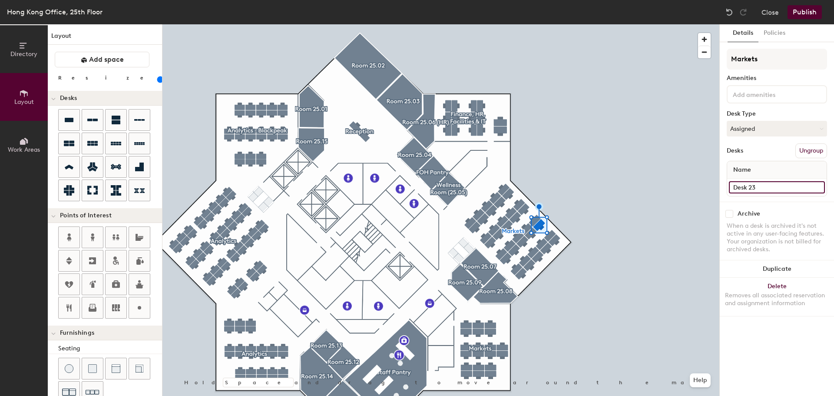
type input "100"
click at [760, 189] on input "Desk 23" at bounding box center [777, 187] width 96 height 12
type input "0"
type input "100"
type input "04"
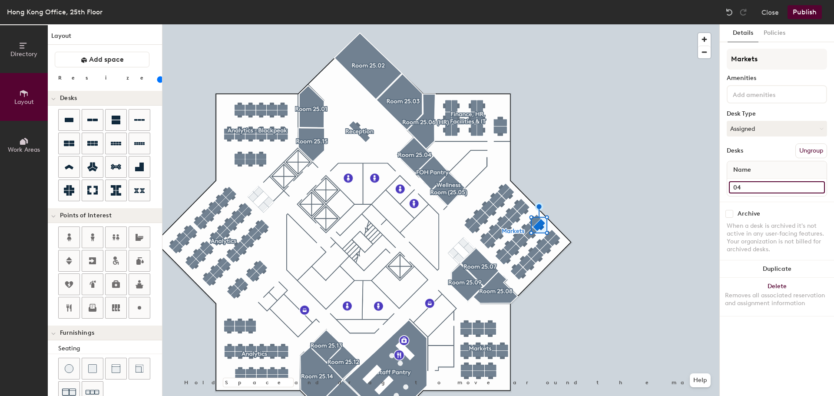
type input "100"
type input "040"
type input "100"
type input "040"
type input "100"
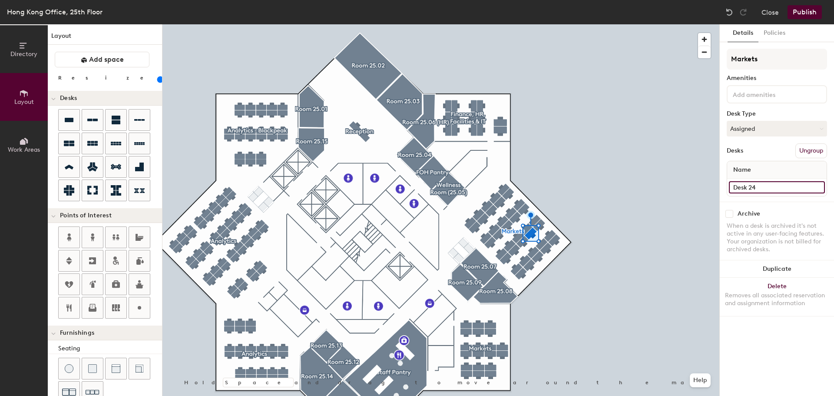
click at [760, 189] on input "Desk 24" at bounding box center [777, 187] width 96 height 12
type input "0"
type input "100"
type input "04"
type input "100"
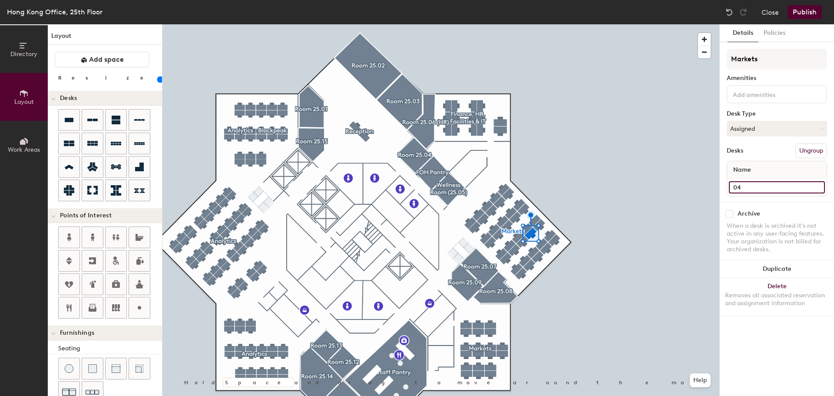
type input "041"
type input "100"
type input "041"
type input "100"
click at [753, 186] on input "Desk 25" at bounding box center [777, 187] width 96 height 12
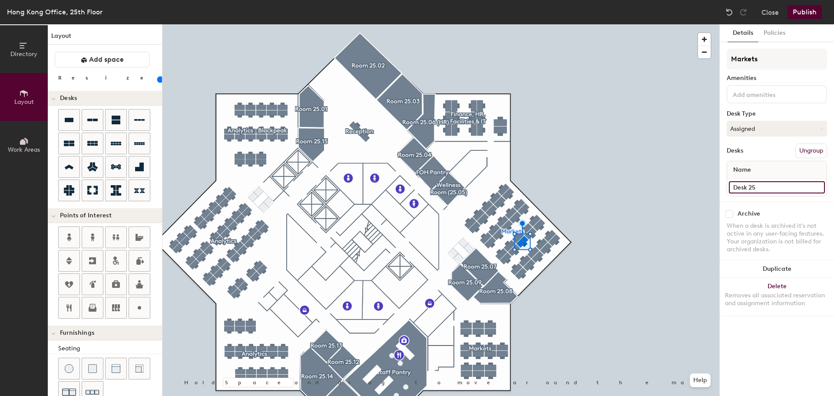
type input "0"
type input "100"
type input "04"
type input "100"
type input "042"
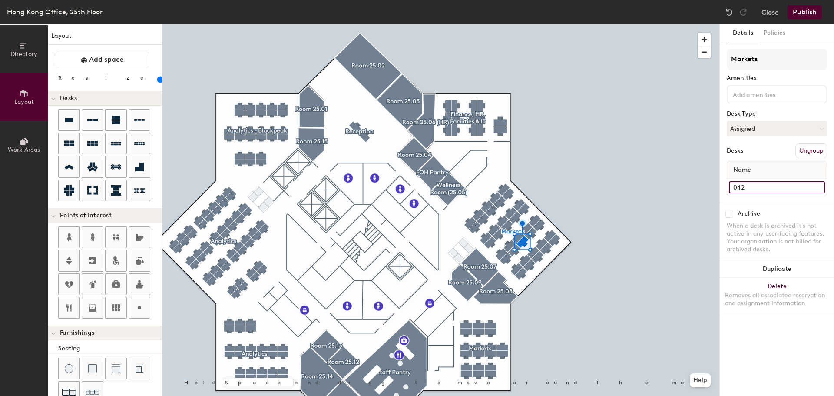
type input "100"
type input "042"
type input "100"
click at [753, 187] on input "Desk 26" at bounding box center [777, 187] width 96 height 12
type input "0"
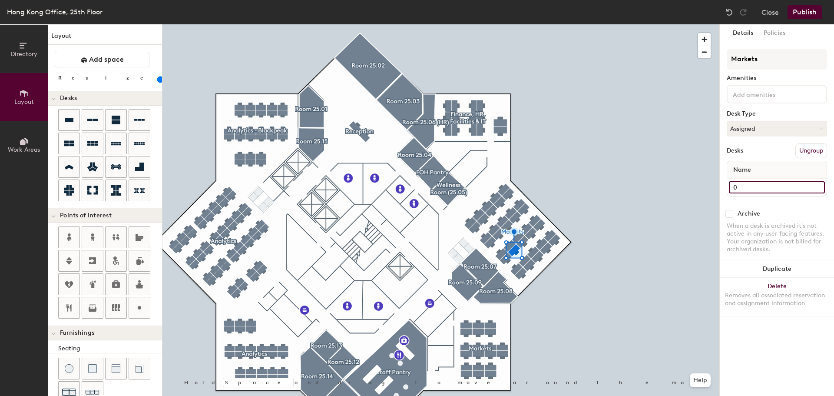
type input "100"
type input "04"
type input "100"
type input "043"
type input "100"
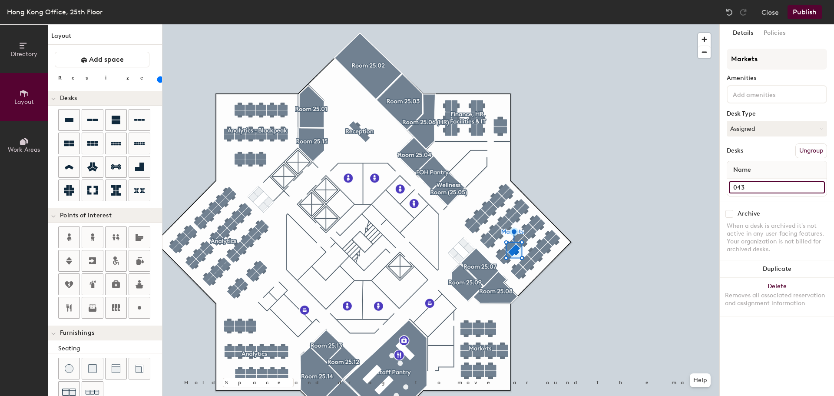
type input "043"
type input "100"
click at [757, 186] on input "Desk 17" at bounding box center [777, 187] width 96 height 12
type input "0"
type input "100"
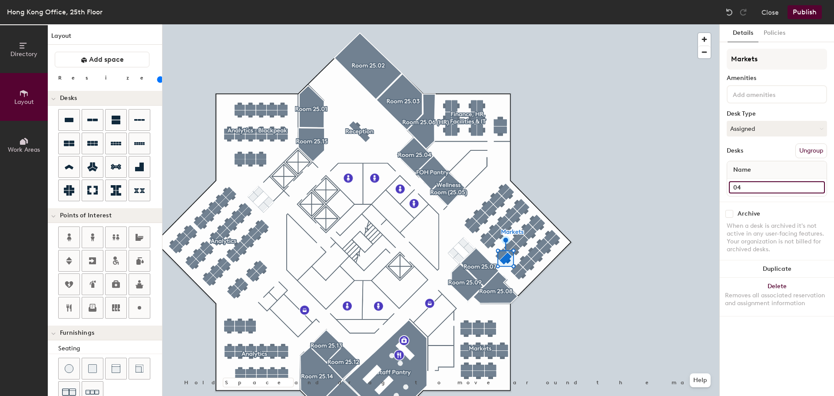
type input "044"
type input "100"
type input "044"
click at [763, 181] on div "Desk 31" at bounding box center [776, 186] width 99 height 17
type input "100"
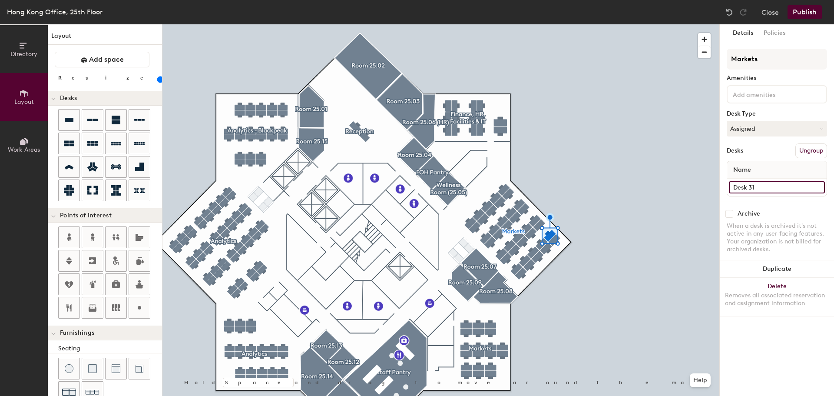
click at [752, 189] on input "Desk 31" at bounding box center [777, 187] width 96 height 12
type input "0"
type input "100"
type input "04"
type input "100"
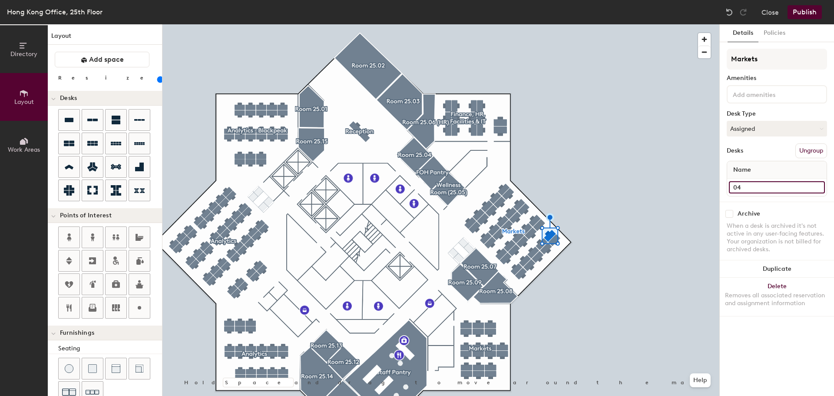
type input "045"
type input "100"
type input "045"
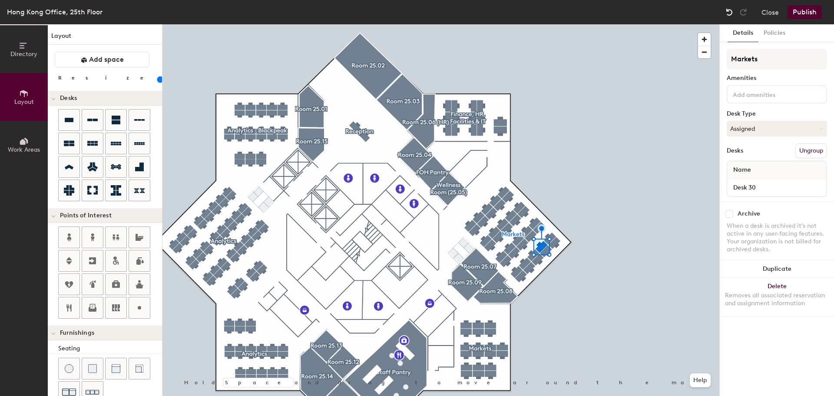
click at [730, 13] on img at bounding box center [729, 12] width 9 height 9
type input "100"
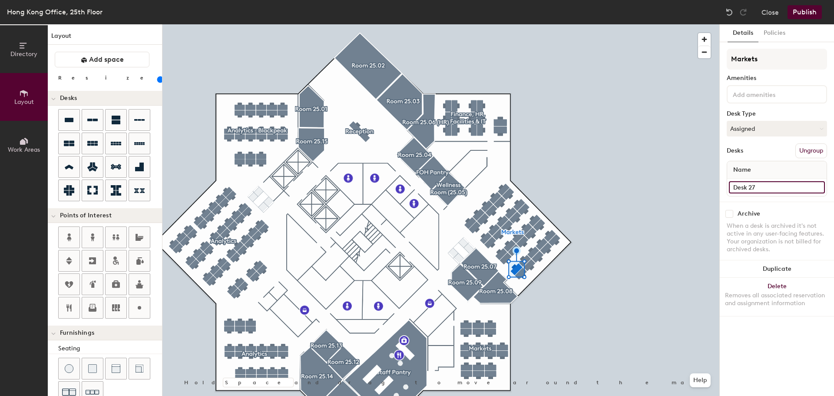
type input "100"
click at [747, 187] on input "Desk 27" at bounding box center [777, 187] width 96 height 12
type input "0"
type input "100"
type input "04"
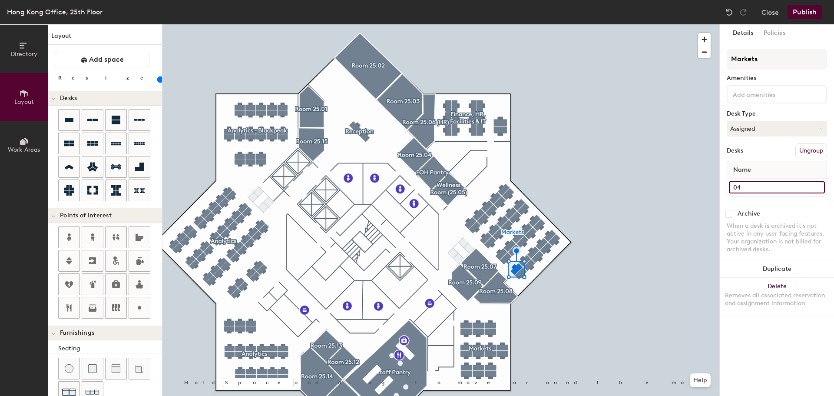
type input "100"
type input "049"
type input "100"
type input "049"
type input "100"
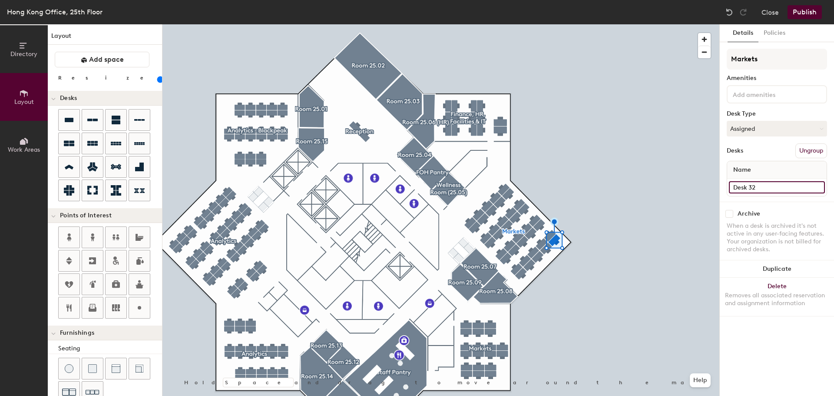
click at [753, 183] on input "Desk 32" at bounding box center [777, 187] width 96 height 12
type input "0"
type input "100"
type input "05"
type input "100"
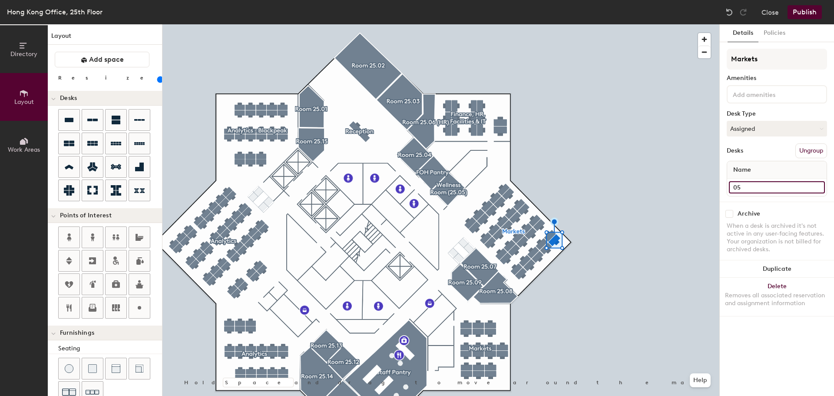
type input "050"
type input "100"
type input "050"
type input "100"
click at [759, 187] on input "Desk 33" at bounding box center [777, 187] width 96 height 12
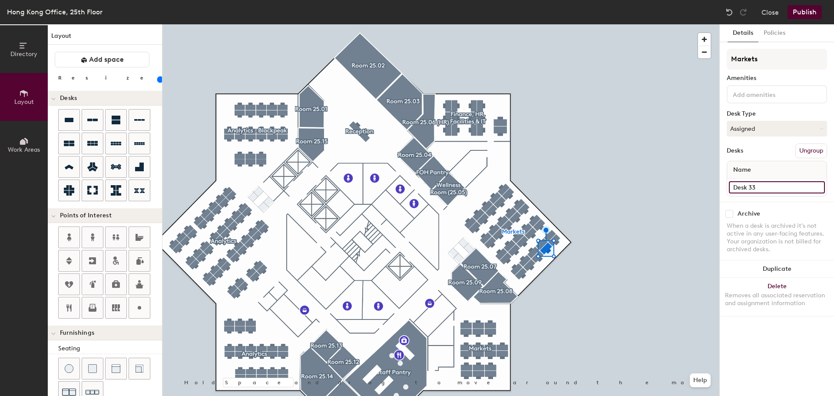
type input "0"
type input "100"
type input "05"
type input "100"
type input "051"
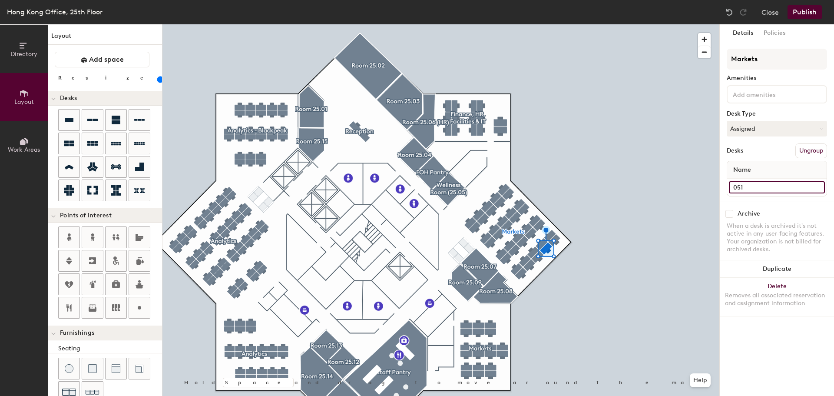
type input "100"
type input "051"
click at [759, 190] on input "Desk 34" at bounding box center [777, 187] width 96 height 12
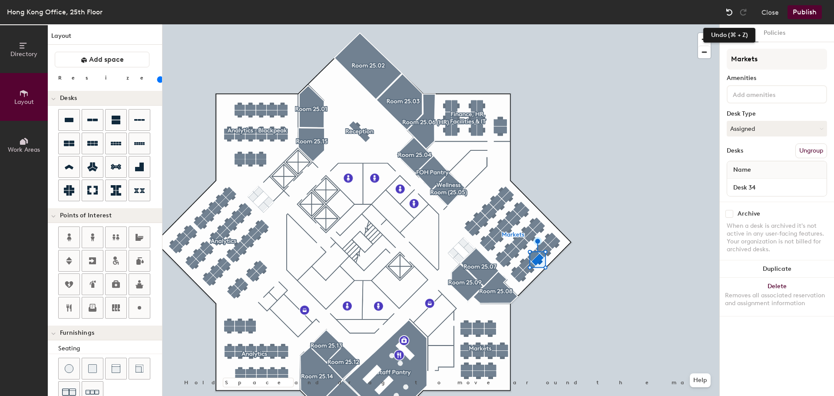
click at [732, 14] on img at bounding box center [729, 12] width 9 height 9
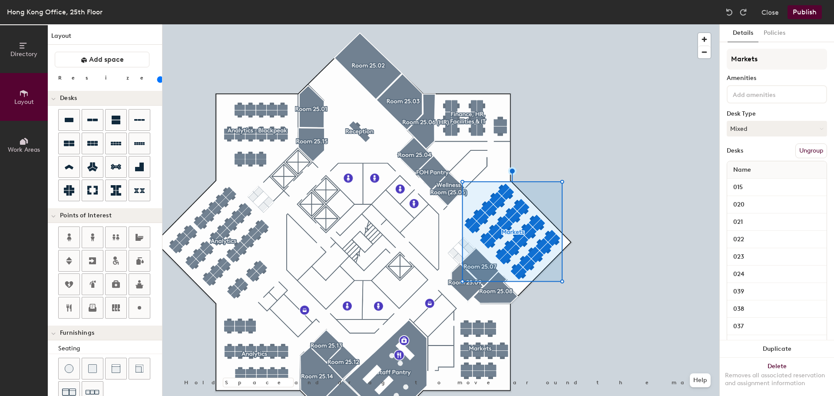
click at [630, 24] on div at bounding box center [440, 24] width 557 height 0
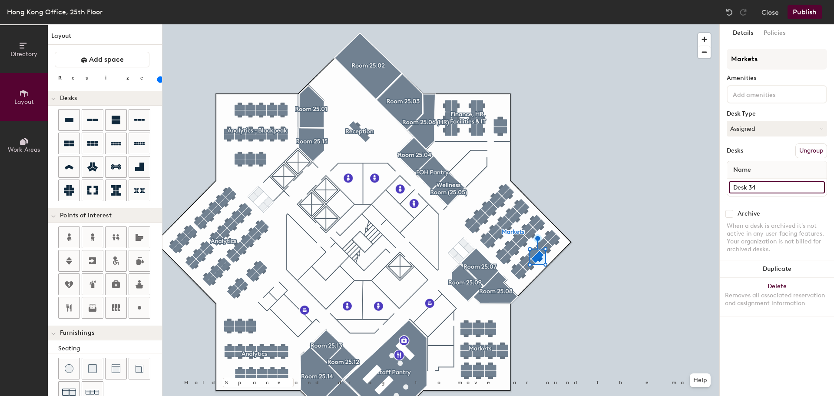
type input "100"
click at [750, 188] on input "Desk 34" at bounding box center [777, 187] width 96 height 12
type input "0"
type input "100"
type input "05"
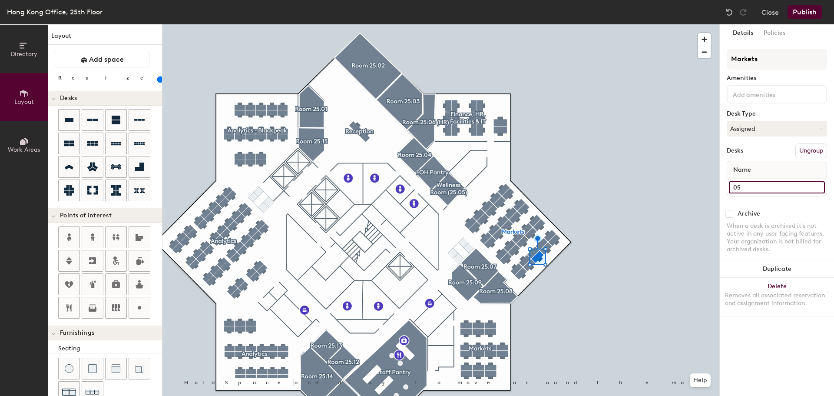
type input "100"
type input "052"
type input "100"
type input "052"
type input "100"
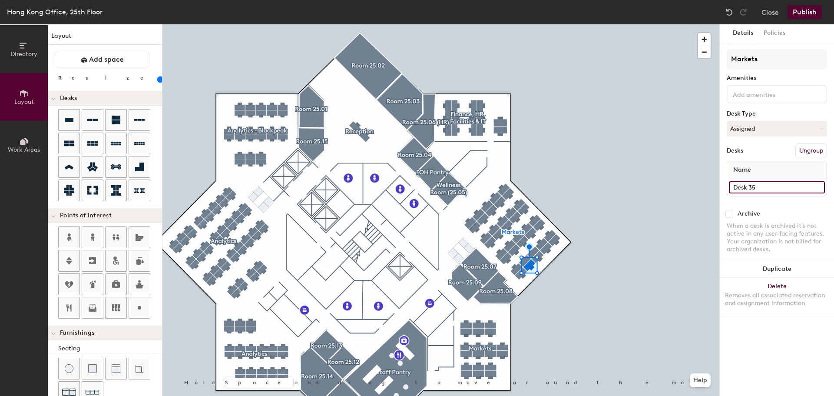
click at [747, 189] on input "Desk 35" at bounding box center [777, 187] width 96 height 12
type input "0"
type input "100"
type input "05"
type input "100"
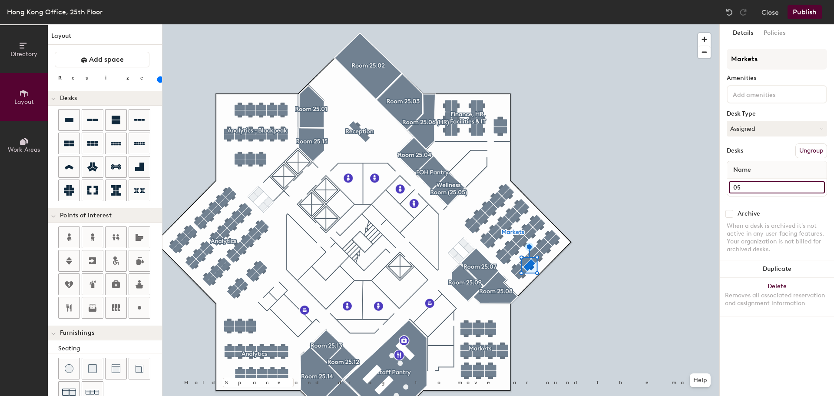
type input "053"
type input "100"
type input "053"
click at [590, 24] on div at bounding box center [440, 24] width 557 height 0
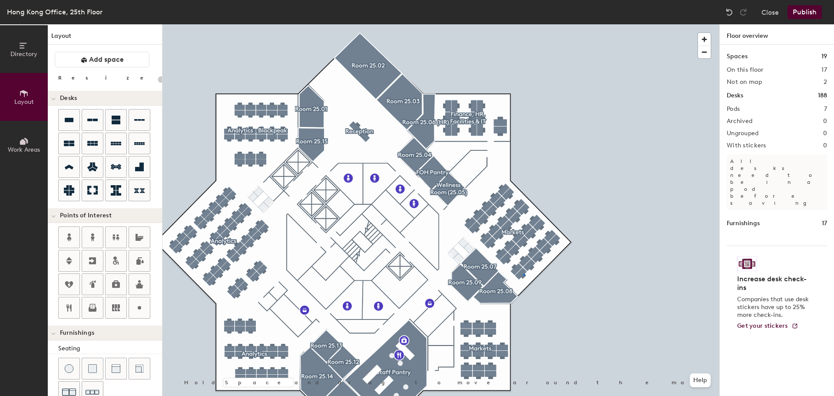
click at [524, 24] on div at bounding box center [440, 24] width 557 height 0
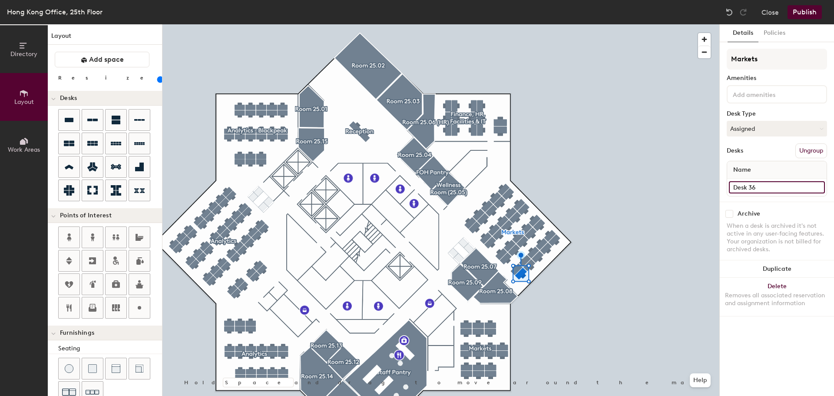
type input "100"
click at [753, 184] on input "Desk 36" at bounding box center [777, 187] width 96 height 12
type input "0"
type input "100"
type input "05"
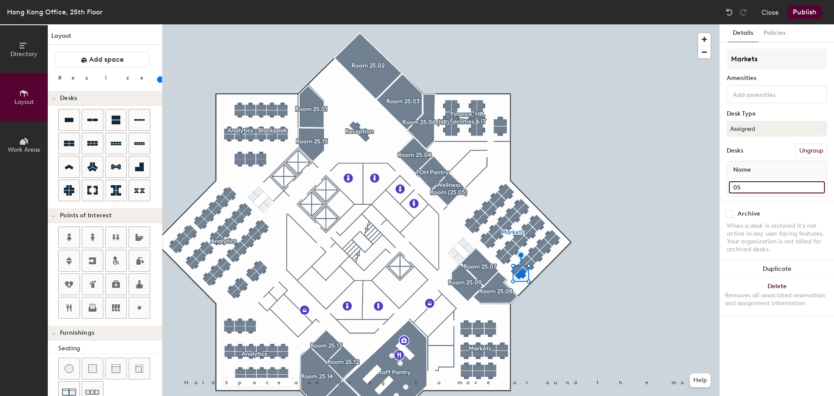
type input "100"
type input "054"
type input "100"
type input "054"
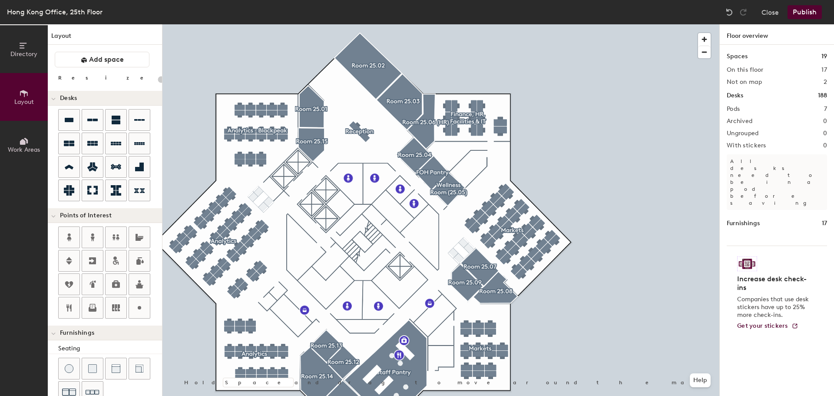
click at [506, 24] on div at bounding box center [440, 24] width 557 height 0
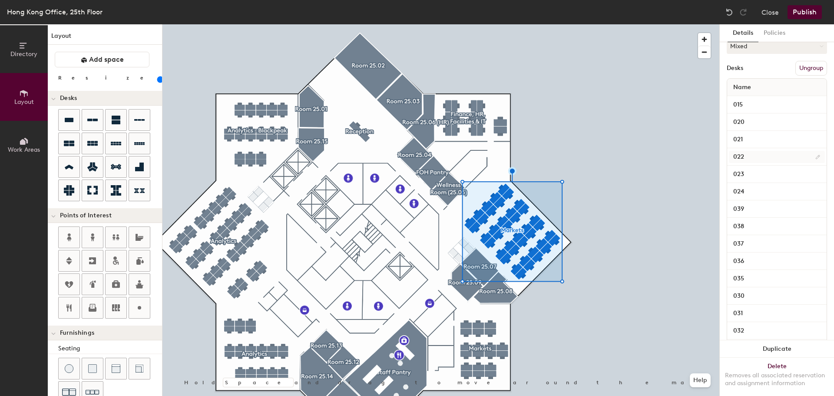
scroll to position [130, 0]
click at [765, 58] on input "015" at bounding box center [777, 57] width 96 height 12
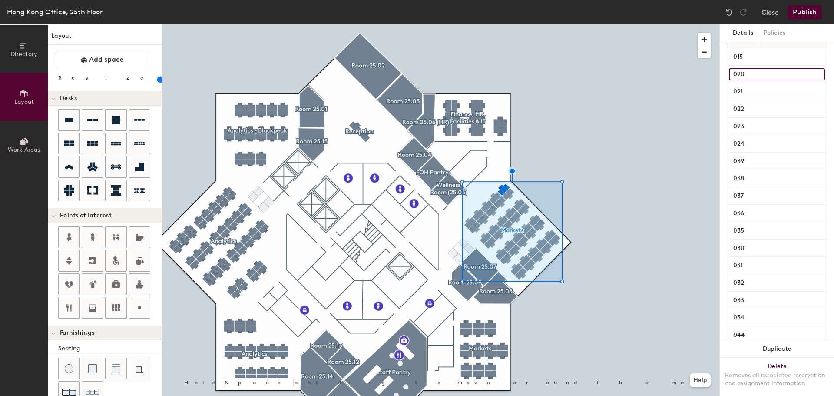
click at [762, 71] on input "020" at bounding box center [777, 74] width 96 height 12
click at [759, 92] on input "021" at bounding box center [777, 92] width 96 height 12
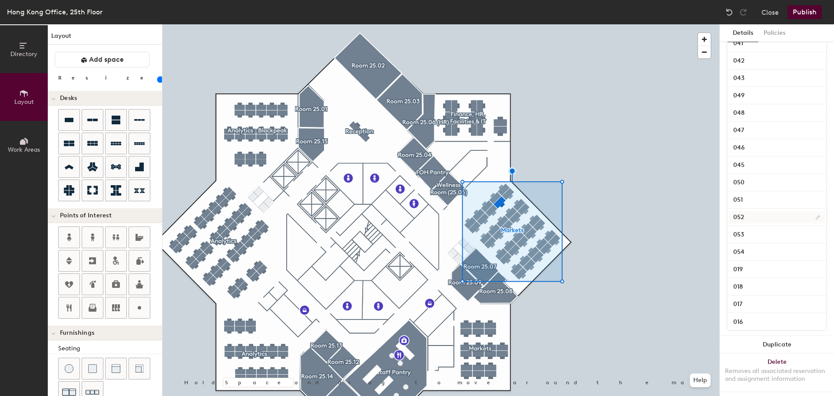
scroll to position [554, 0]
click at [760, 313] on input "016" at bounding box center [777, 319] width 96 height 12
click at [767, 295] on input "017" at bounding box center [777, 301] width 96 height 12
click at [766, 278] on input "018" at bounding box center [777, 284] width 96 height 12
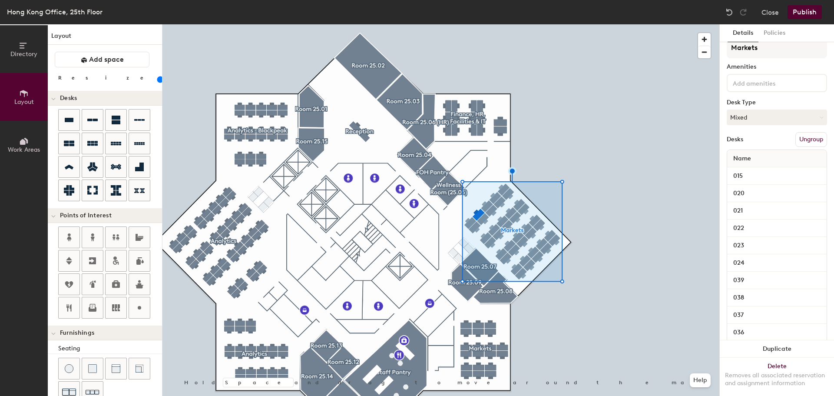
scroll to position [0, 0]
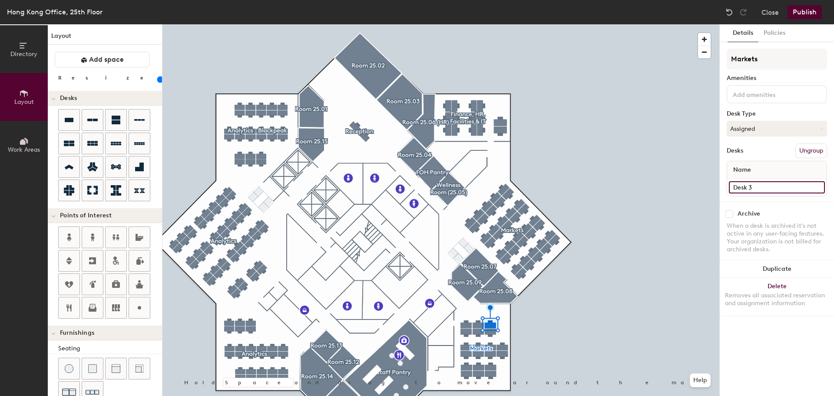
type input "100"
click at [758, 190] on input "Desk 3" at bounding box center [777, 187] width 96 height 12
type input "0"
type input "100"
type input "05"
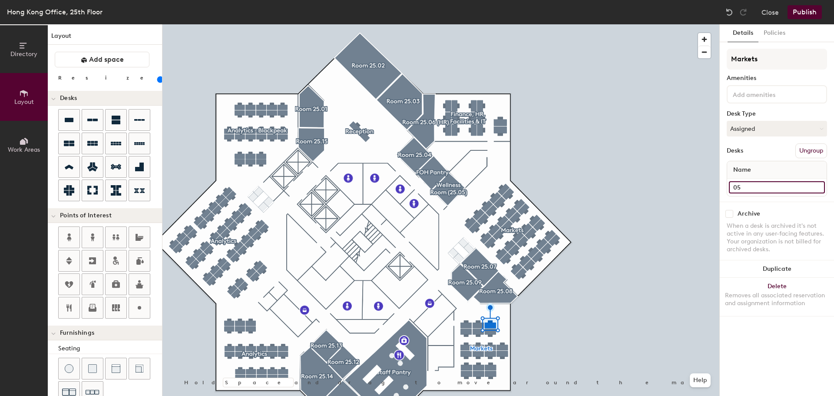
type input "100"
type input "055"
type input "100"
type input "055"
type input "100"
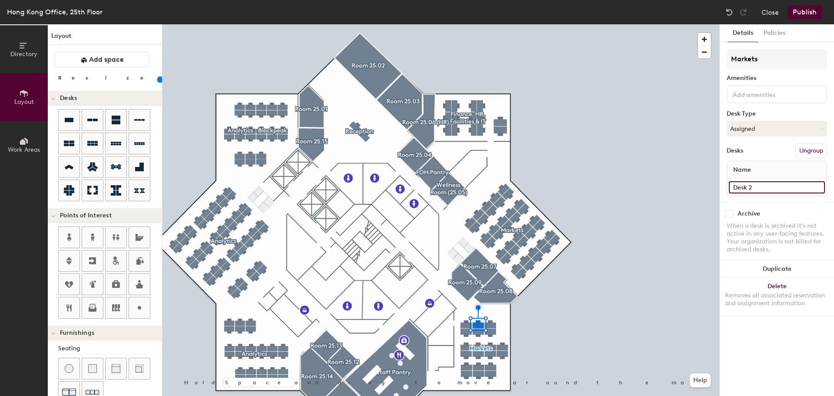
click at [751, 184] on input "Desk 2" at bounding box center [777, 187] width 96 height 12
type input "0"
type input "100"
type input "05"
type input "100"
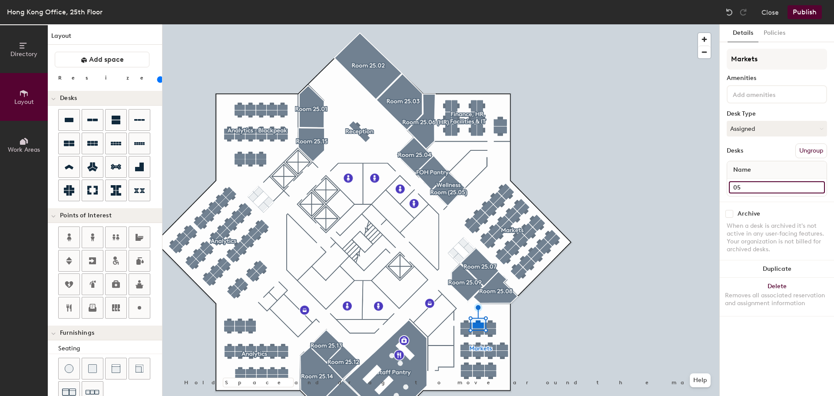
type input "056"
type input "100"
type input "056"
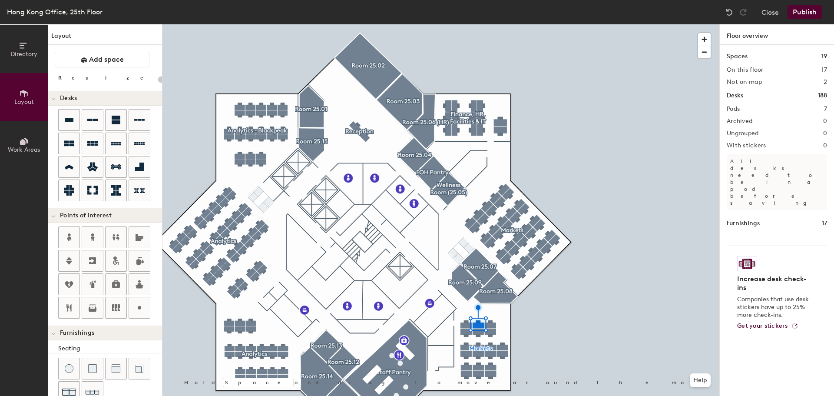
type input "20"
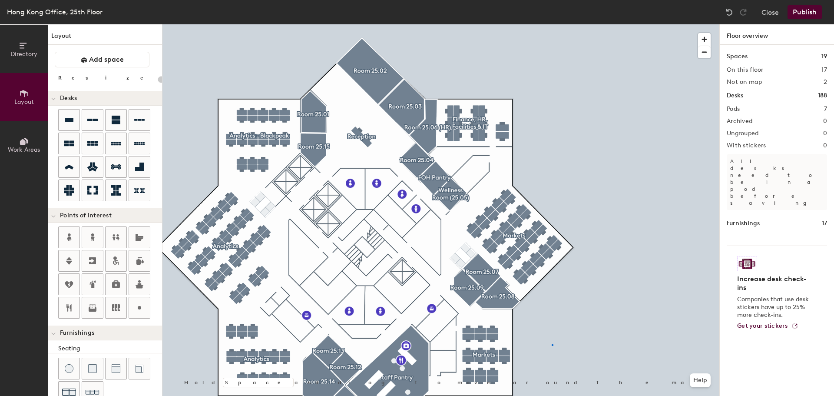
click at [552, 24] on div at bounding box center [440, 24] width 557 height 0
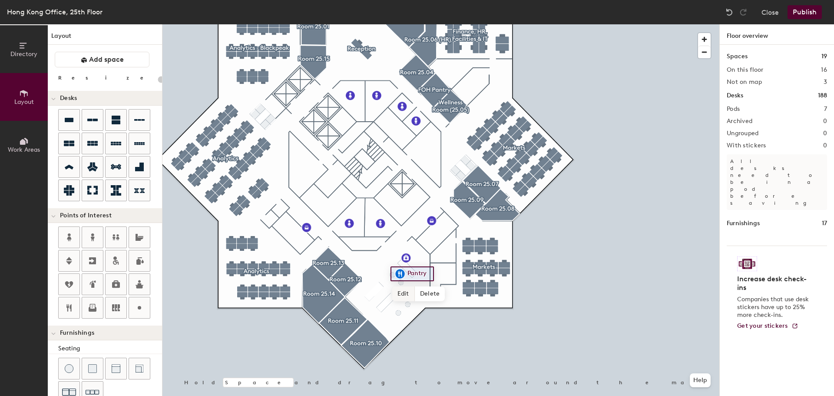
click at [408, 294] on span "Edit" at bounding box center [403, 293] width 23 height 15
click at [610, 24] on div at bounding box center [440, 24] width 557 height 0
type input "20"
click at [809, 13] on button "Publish" at bounding box center [804, 12] width 34 height 14
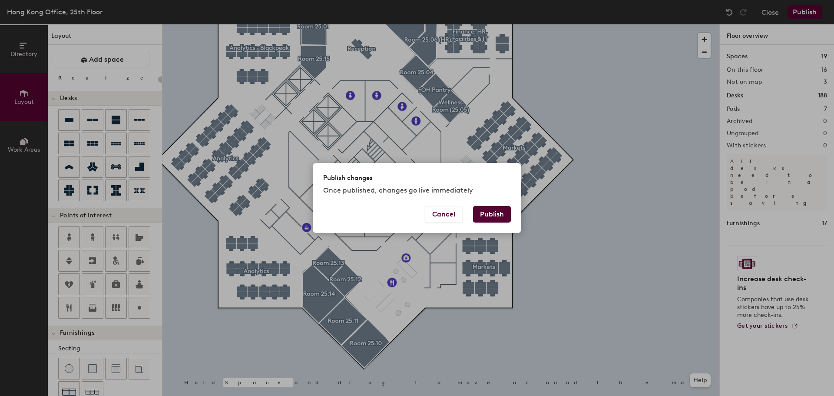
click at [494, 216] on button "Publish" at bounding box center [492, 214] width 38 height 17
type input "20"
